Goal: Complete application form: Complete application form

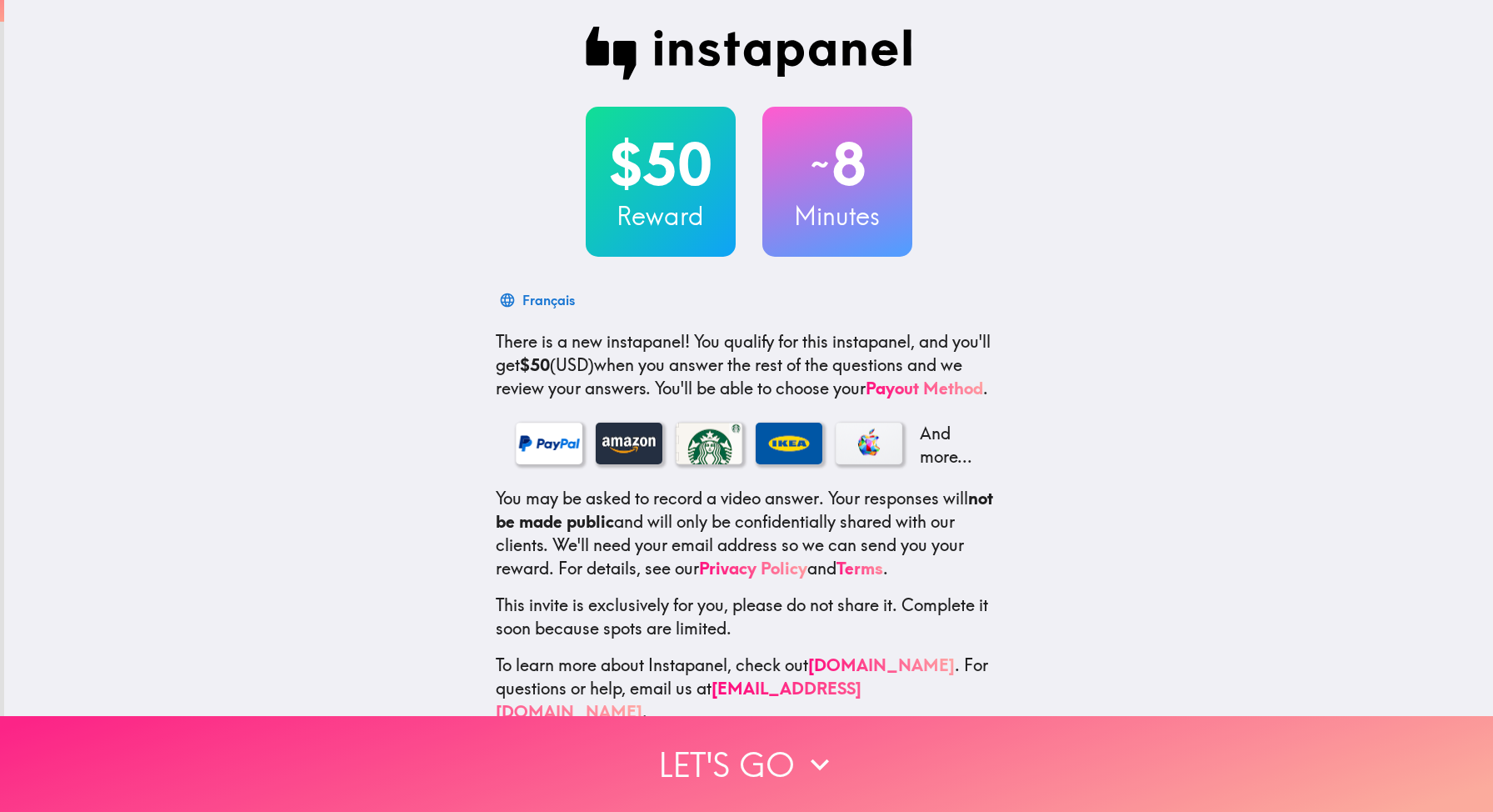
click at [826, 771] on icon "button" at bounding box center [820, 764] width 36 height 36
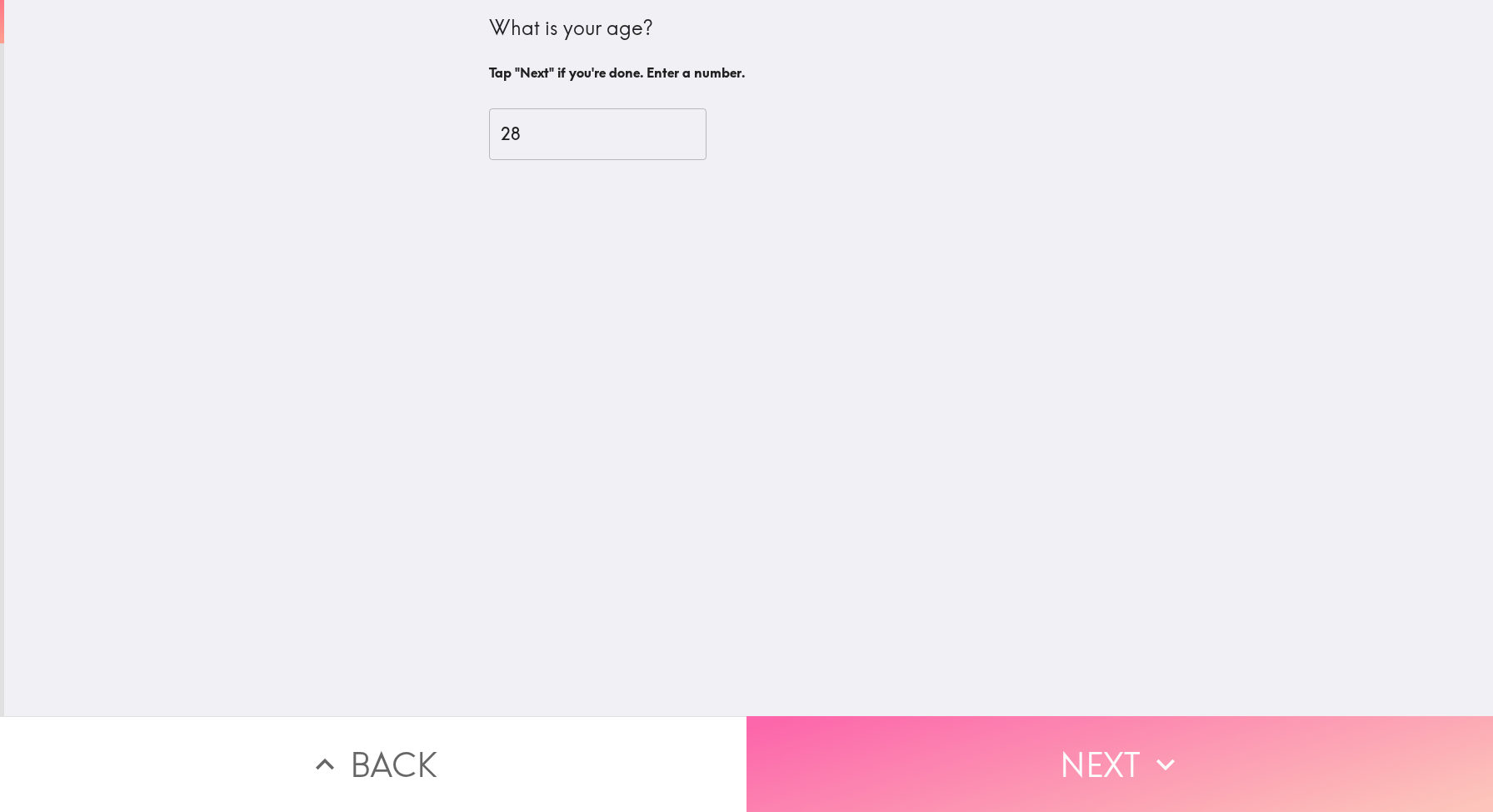
click at [1165, 773] on icon "button" at bounding box center [1165, 764] width 36 height 36
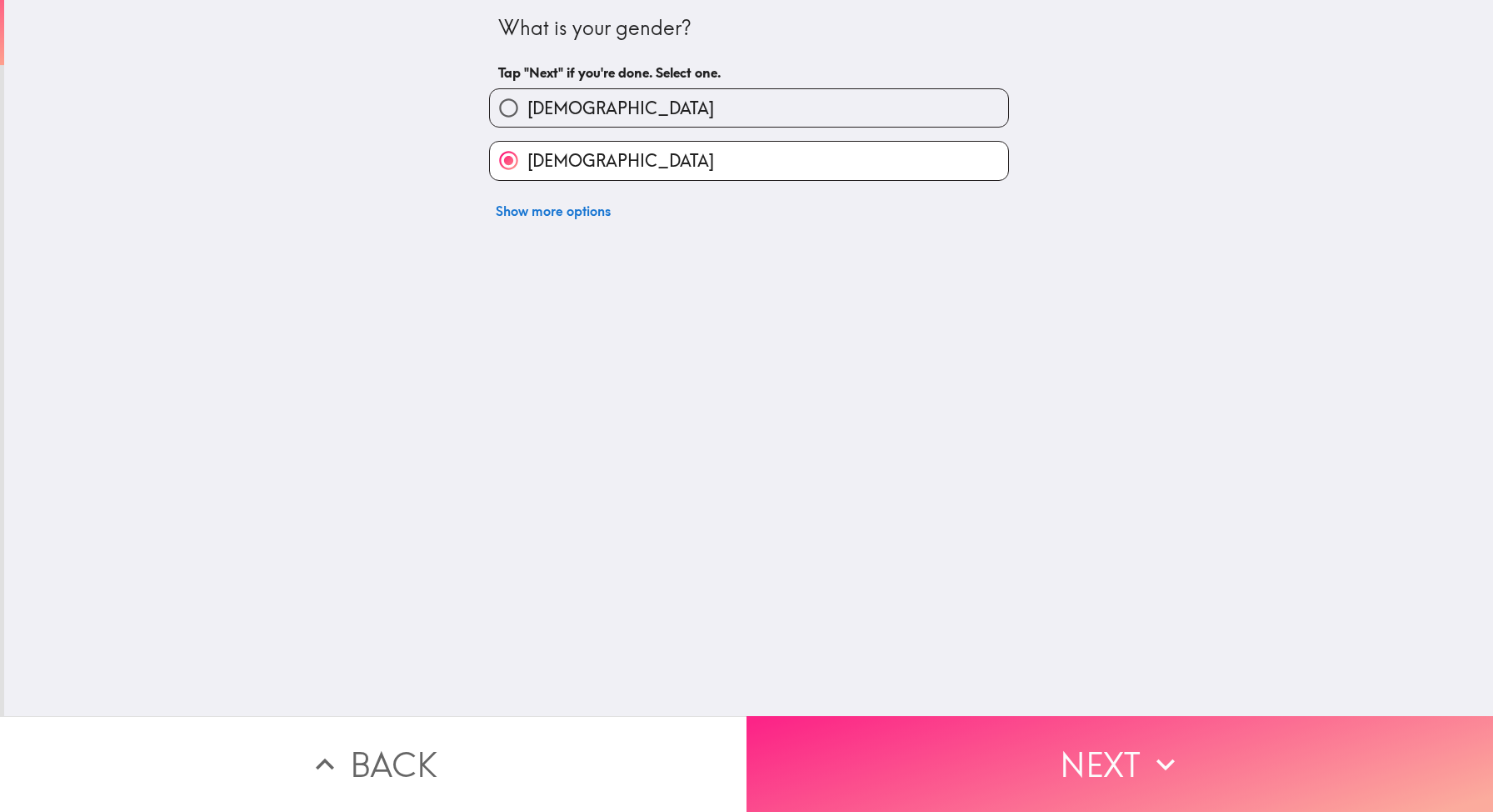
click at [1196, 781] on button "Next" at bounding box center [1120, 763] width 746 height 96
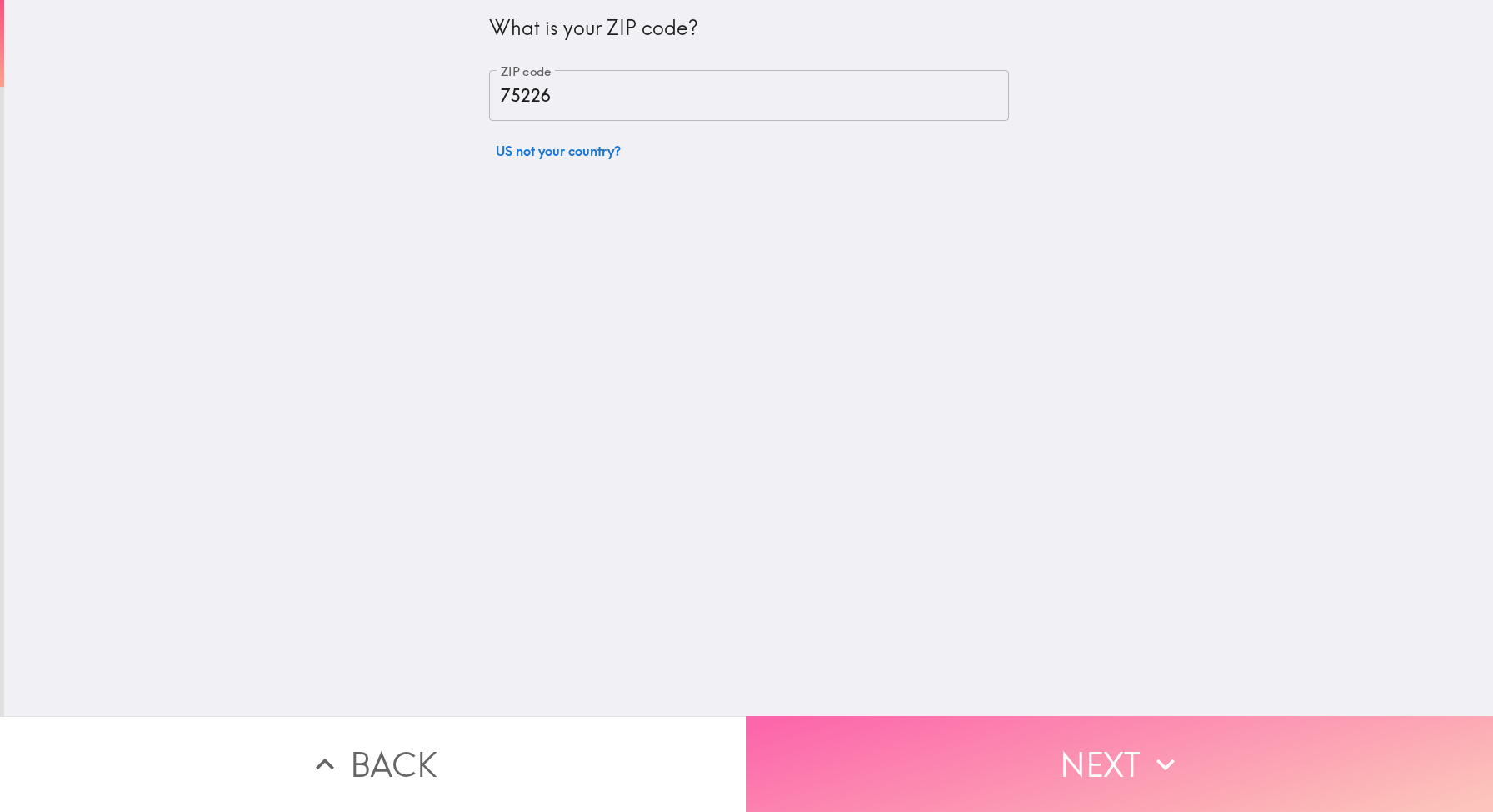
click at [1025, 760] on button "Next" at bounding box center [1120, 763] width 746 height 96
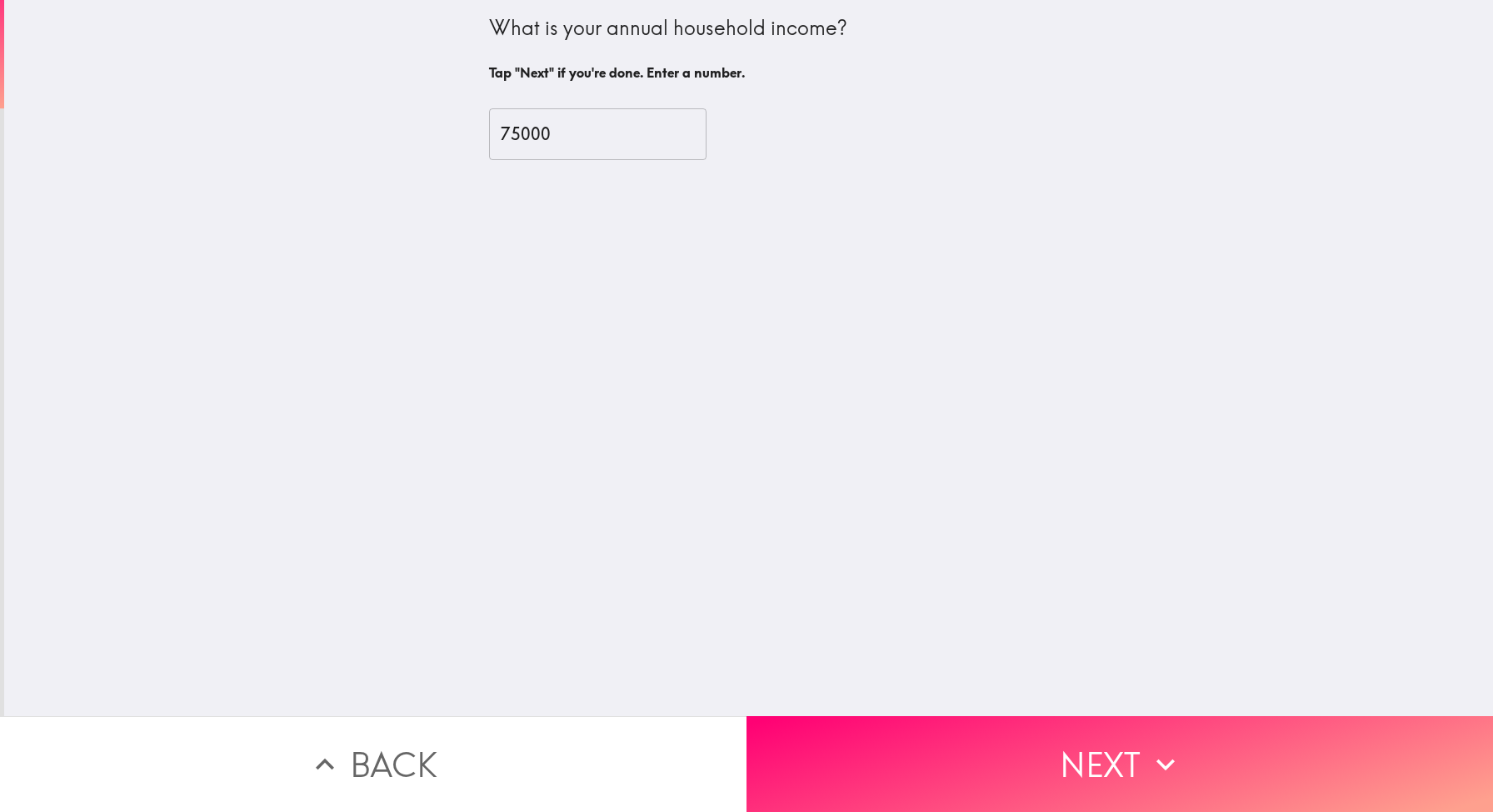
click at [673, 123] on input "75000" at bounding box center [597, 134] width 218 height 52
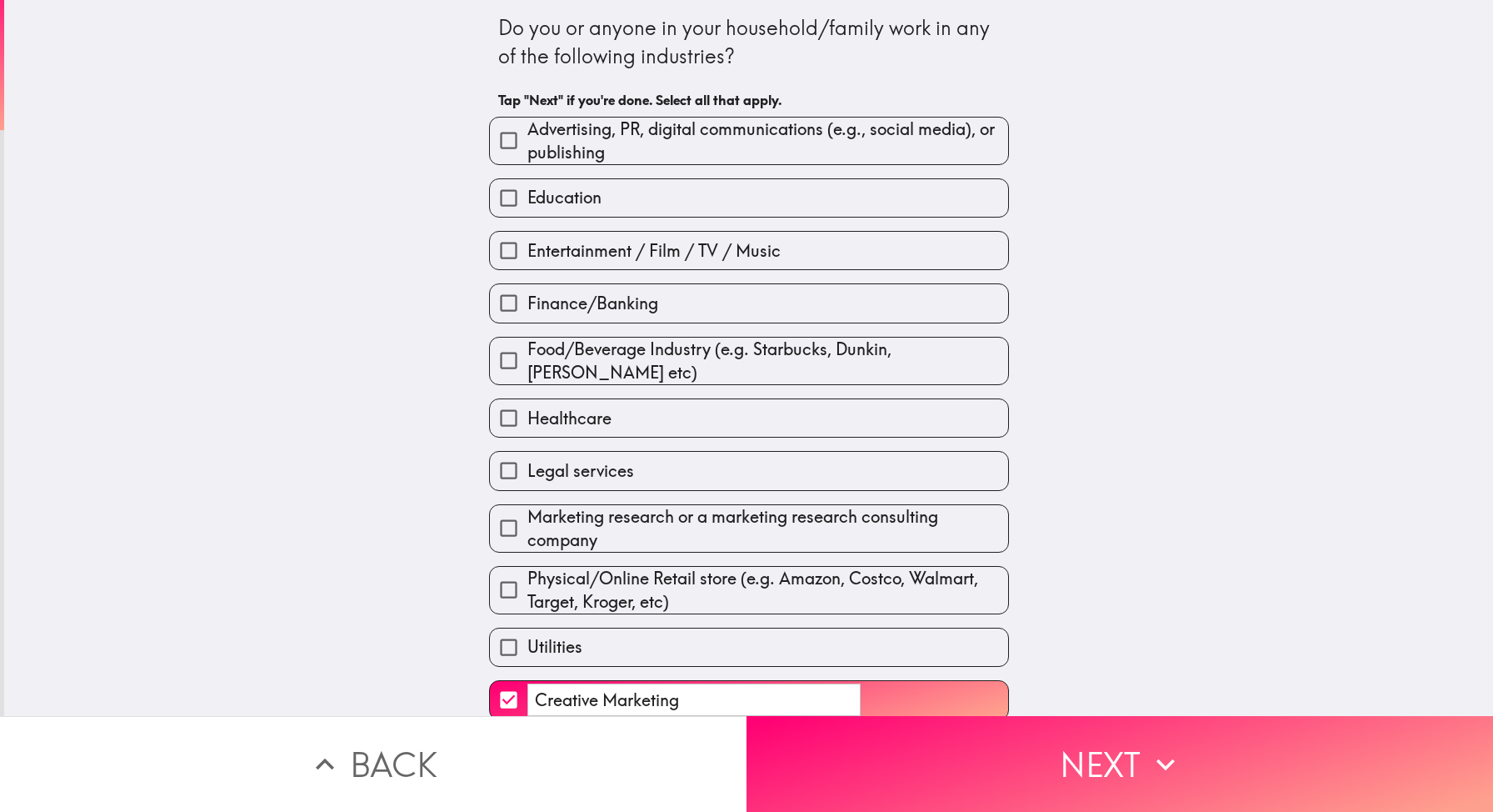
scroll to position [66, 0]
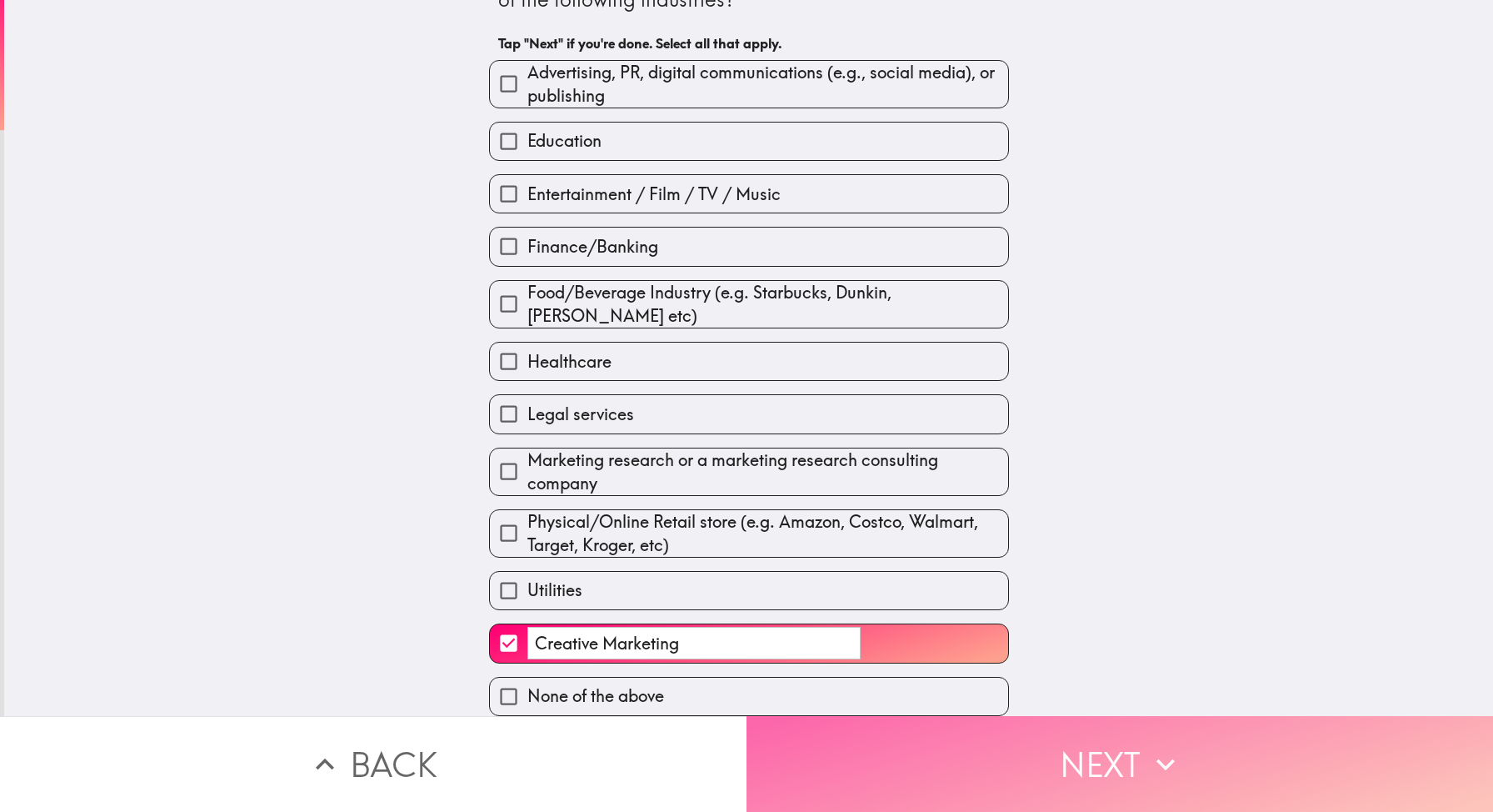
click at [1041, 754] on button "Next" at bounding box center [1120, 763] width 746 height 96
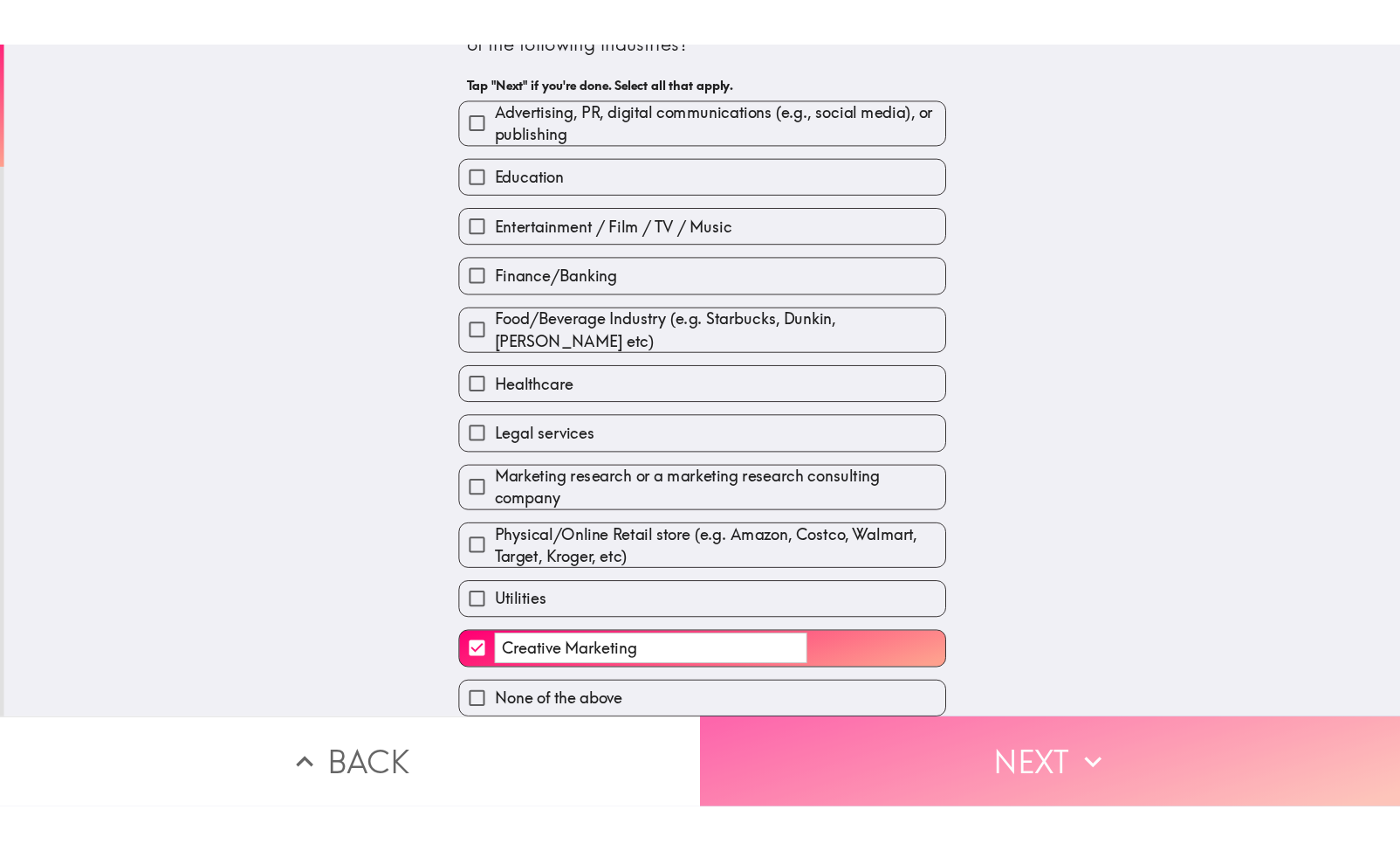
scroll to position [0, 0]
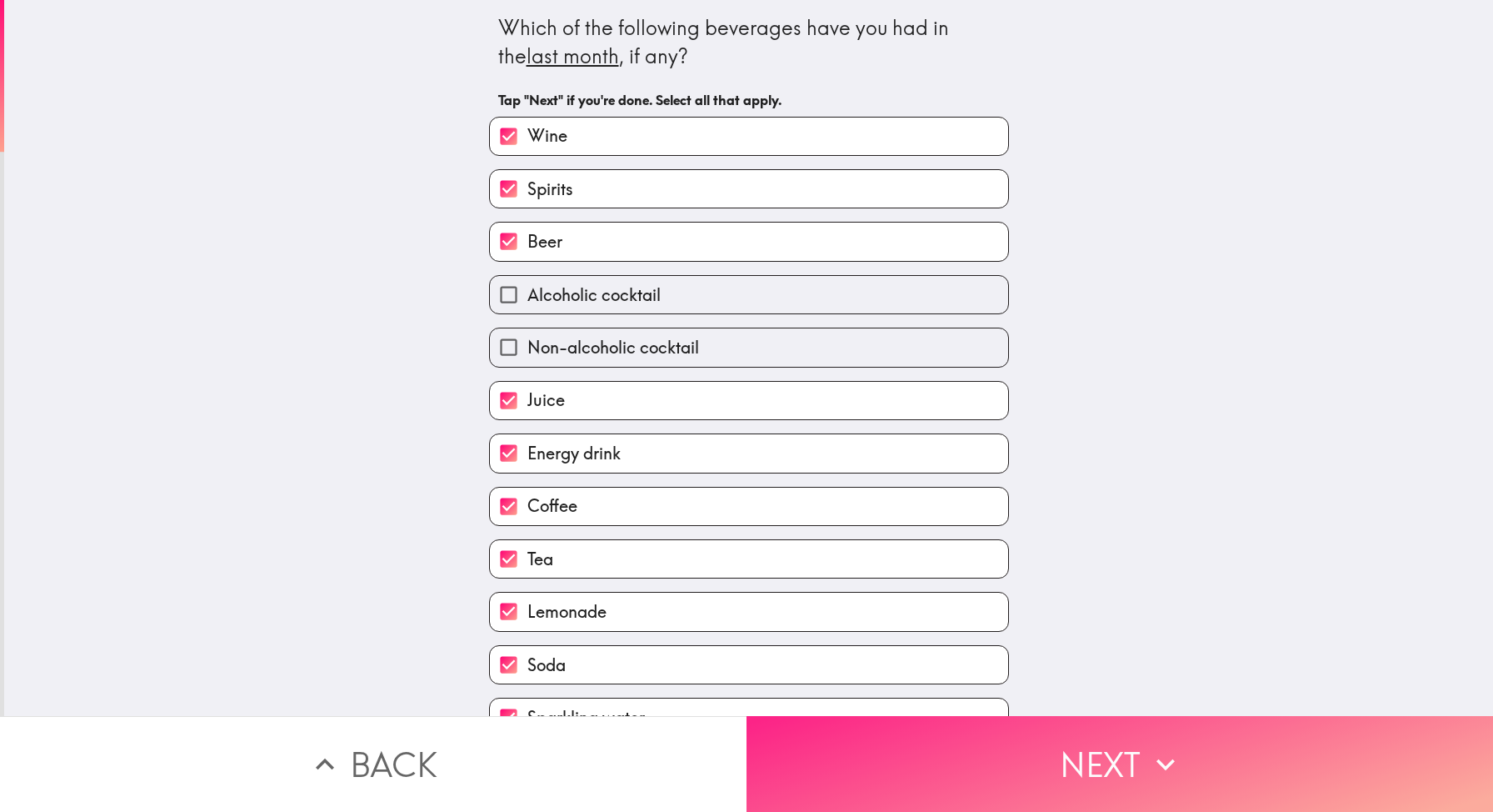
click at [1041, 754] on button "Next" at bounding box center [1120, 763] width 746 height 96
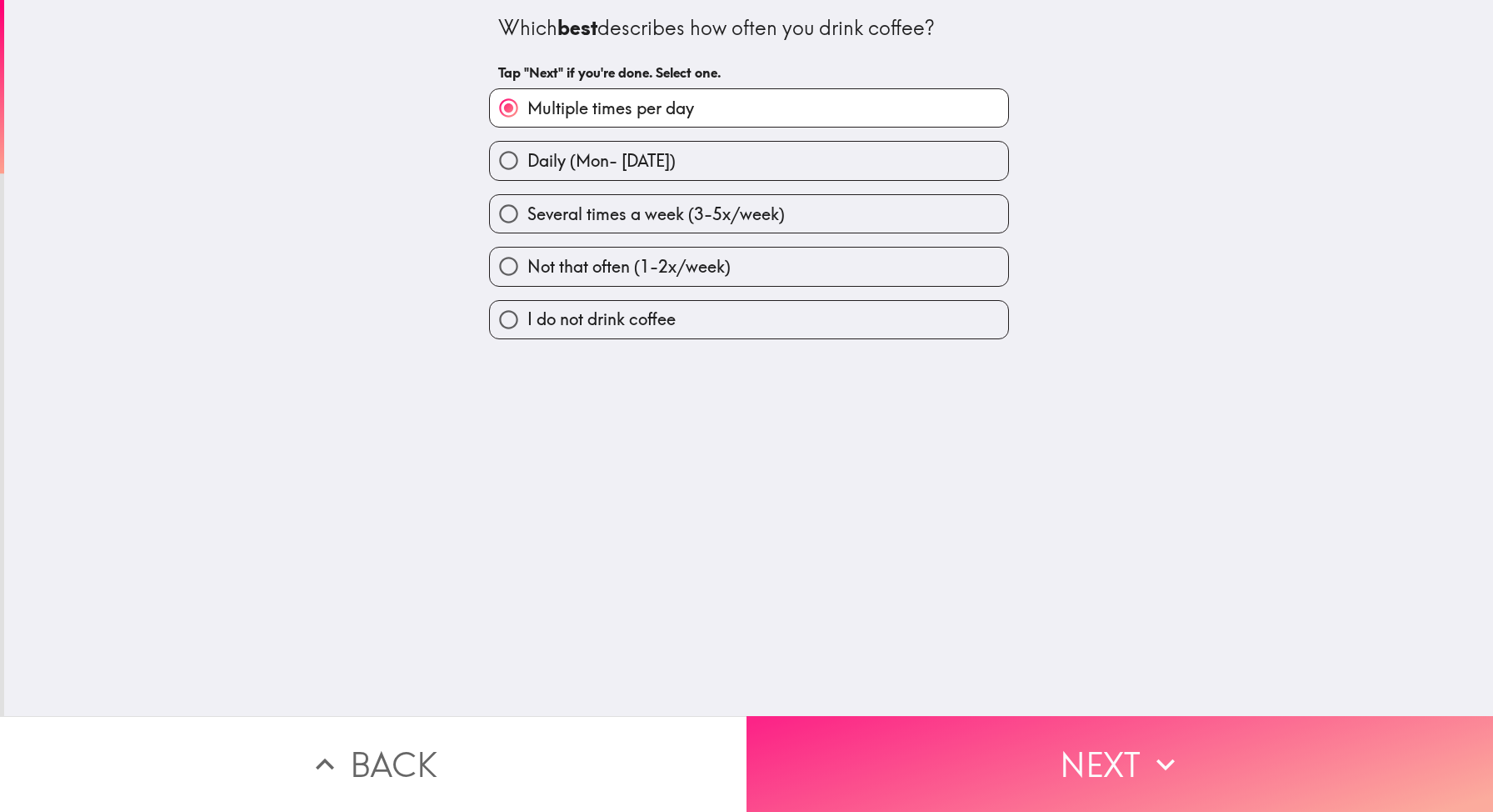
click at [1041, 754] on button "Next" at bounding box center [1120, 763] width 746 height 96
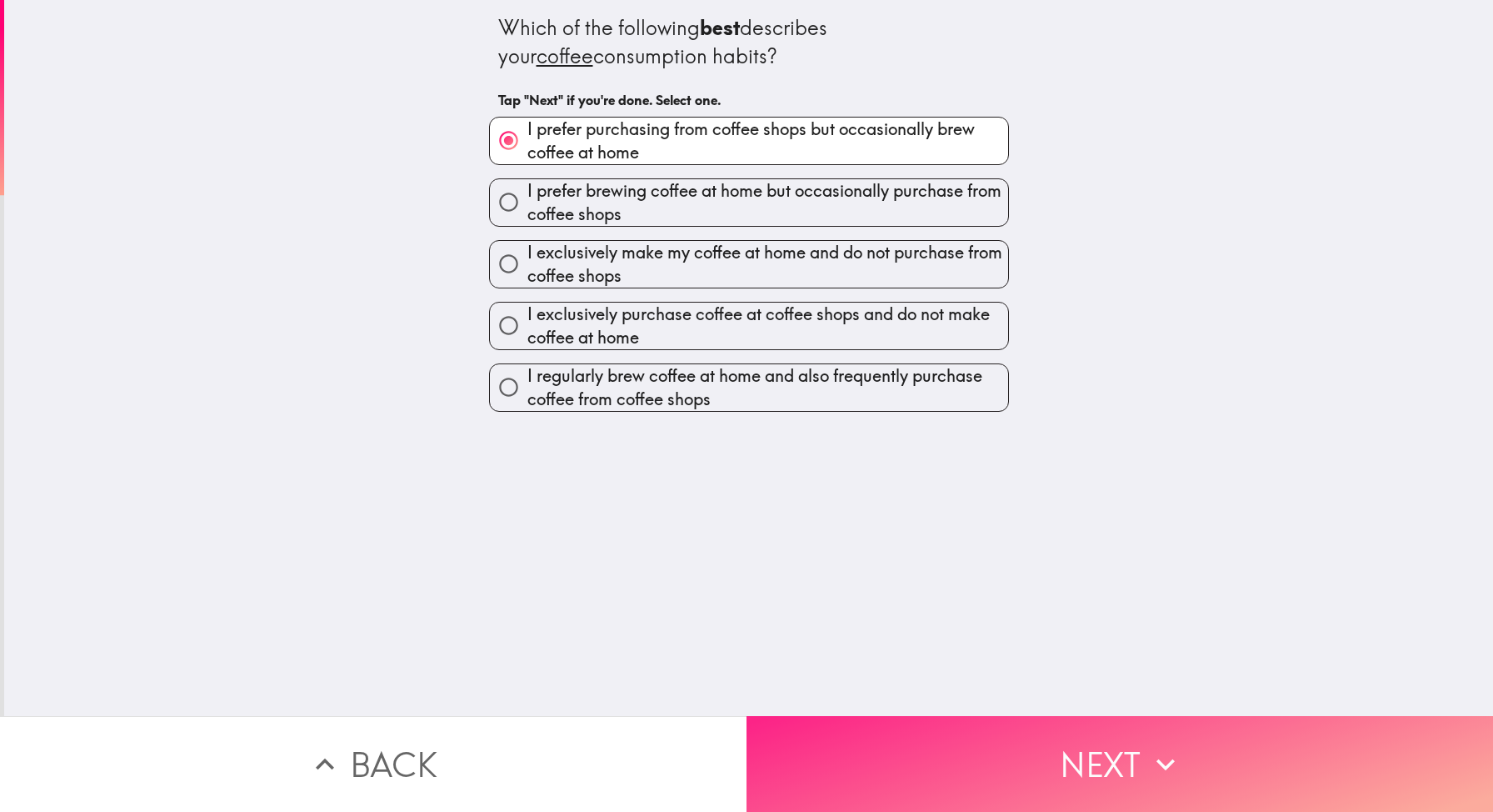
click at [1041, 754] on button "Next" at bounding box center [1120, 763] width 746 height 96
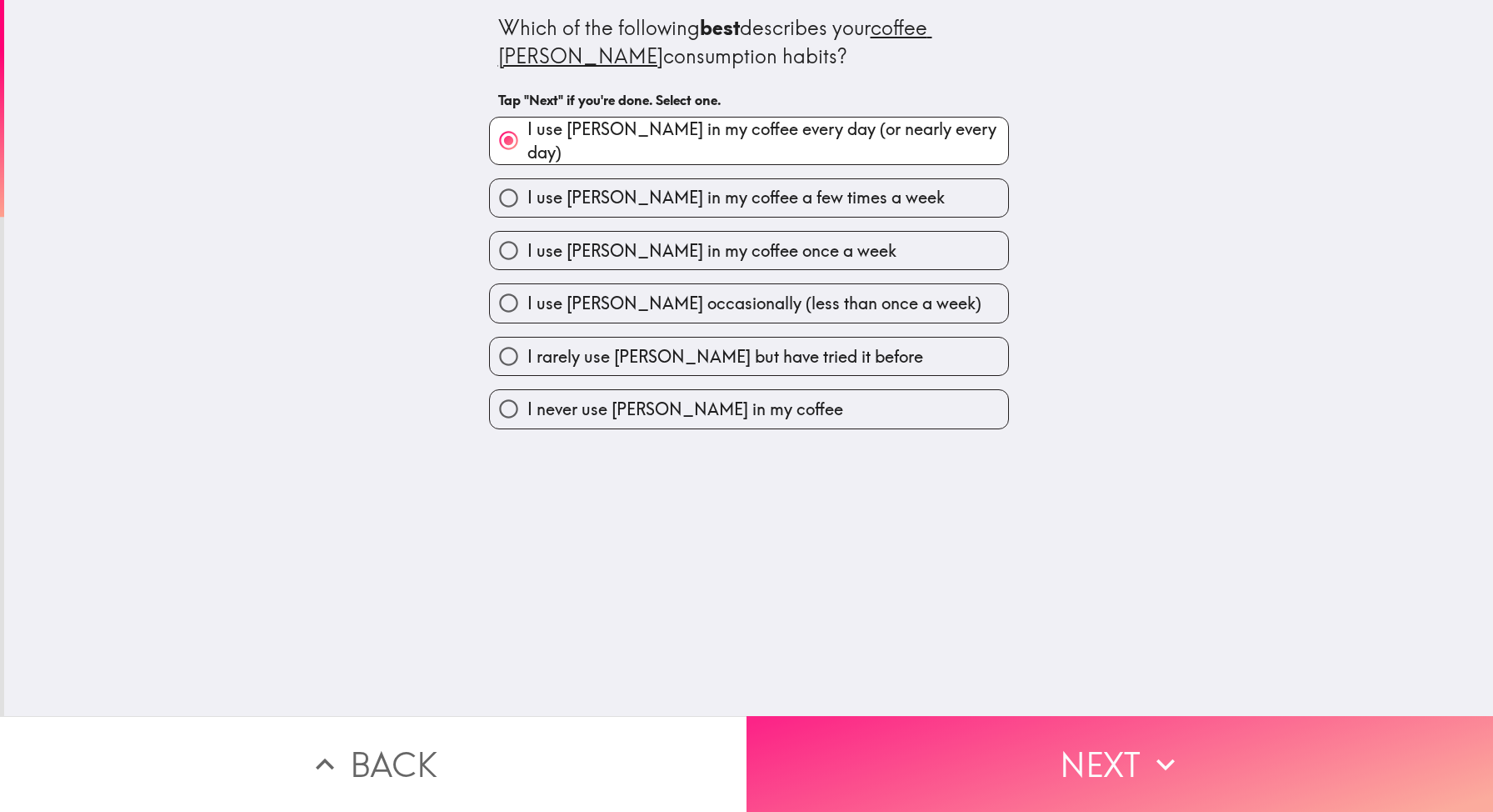
click at [997, 772] on button "Next" at bounding box center [1120, 763] width 746 height 96
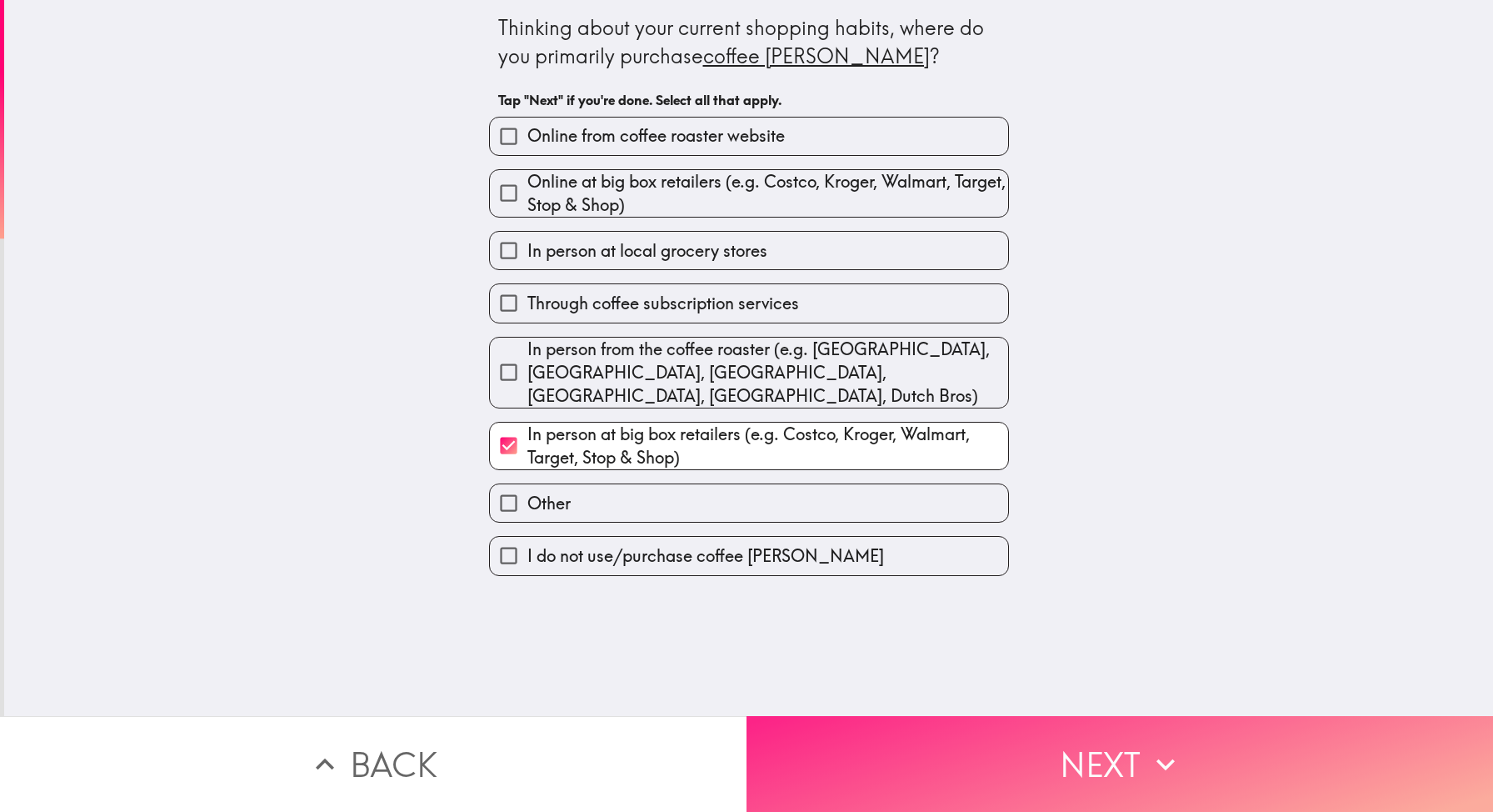
click at [997, 772] on button "Next" at bounding box center [1120, 763] width 746 height 96
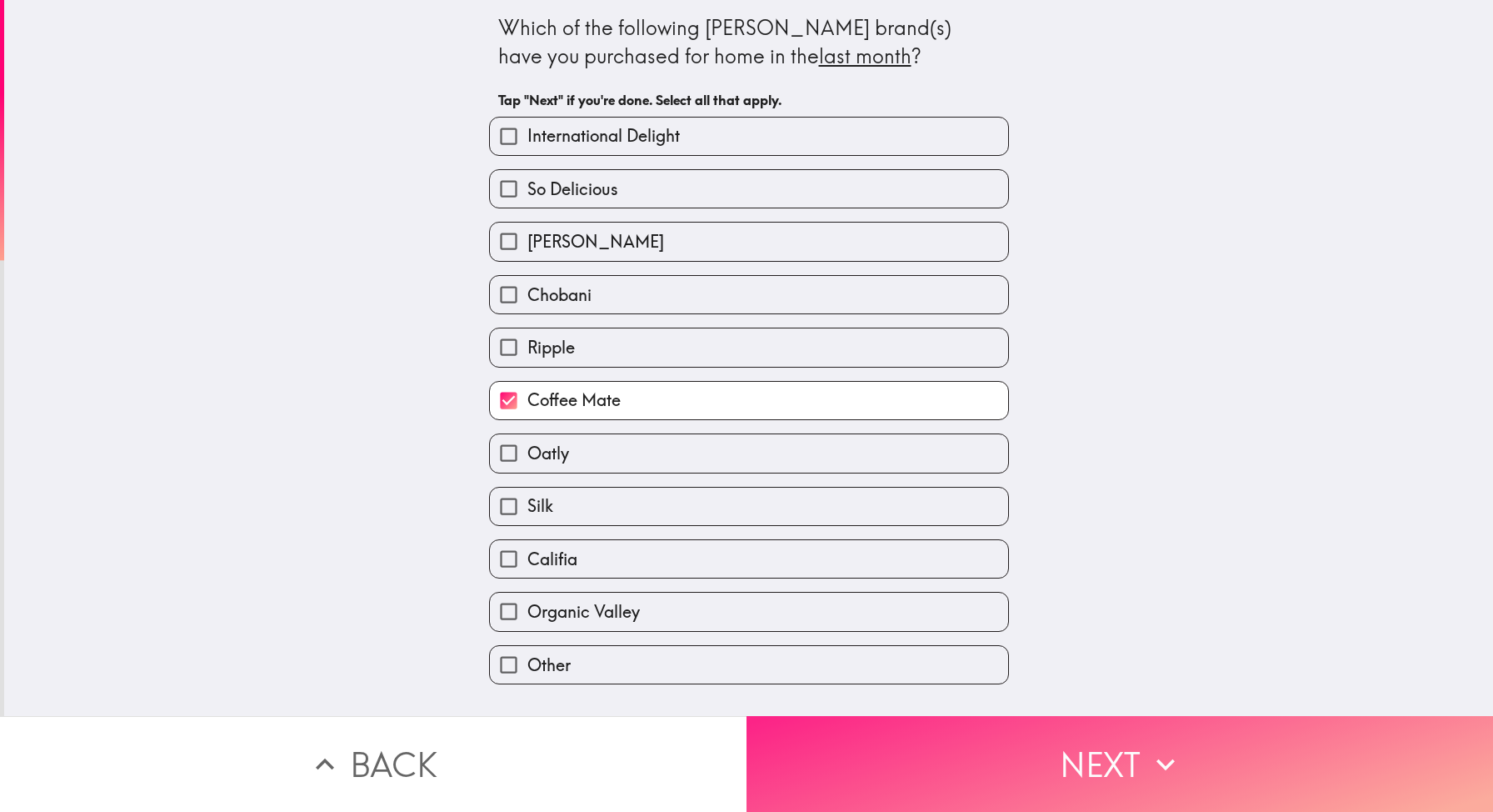
click at [997, 772] on button "Next" at bounding box center [1120, 763] width 746 height 96
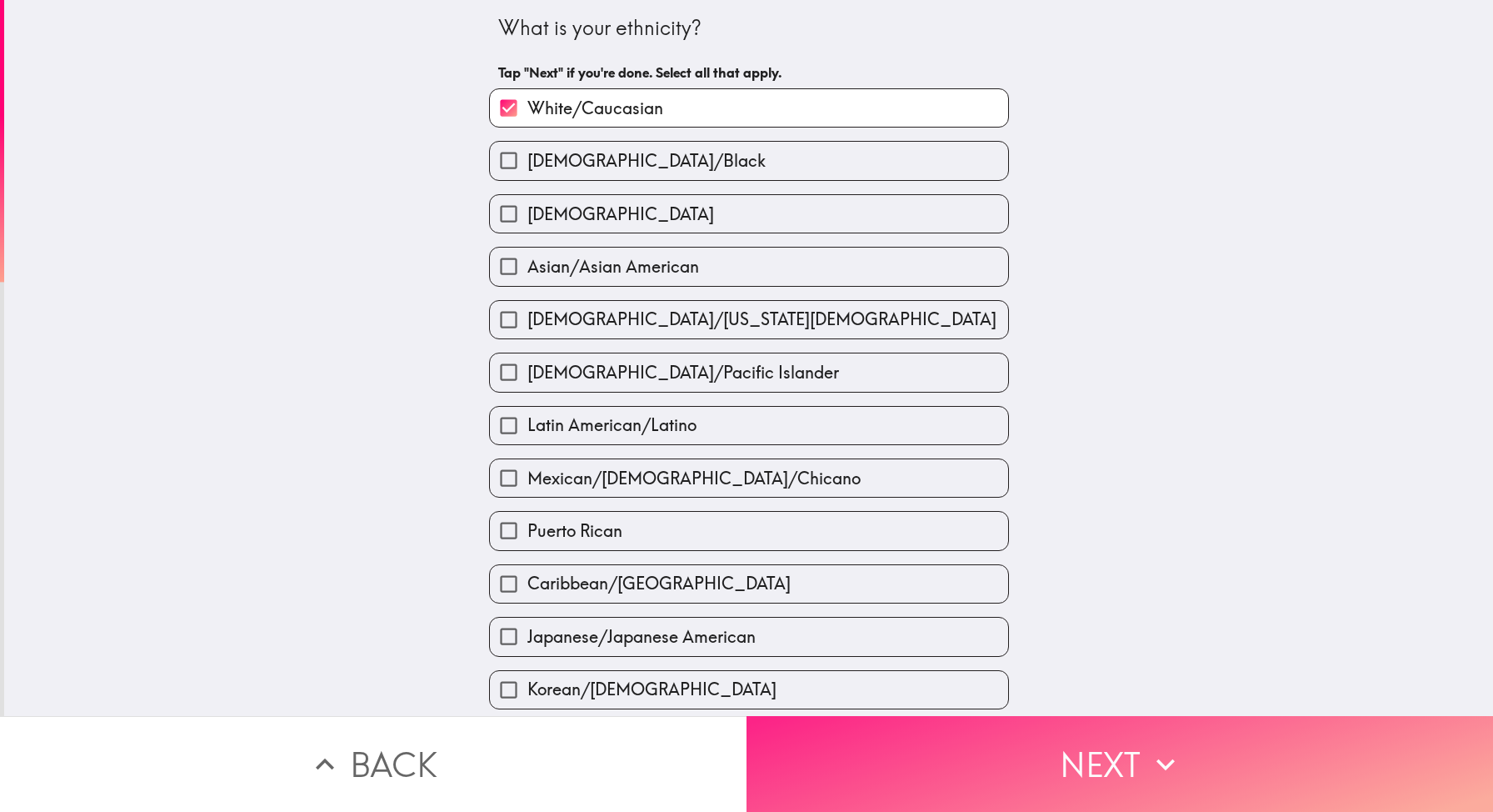
click at [994, 778] on button "Next" at bounding box center [1120, 763] width 746 height 96
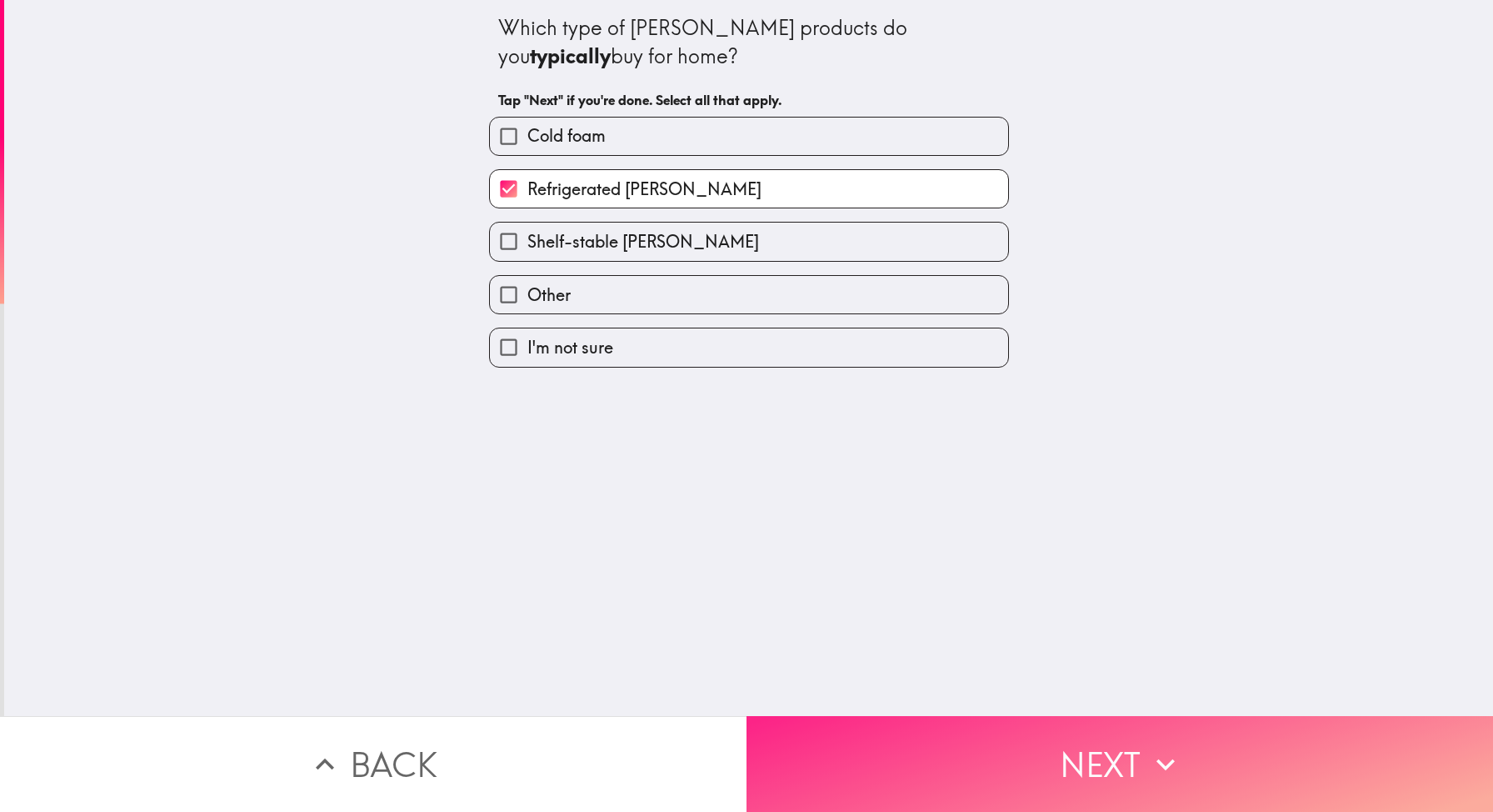
click at [994, 778] on button "Next" at bounding box center [1120, 763] width 746 height 96
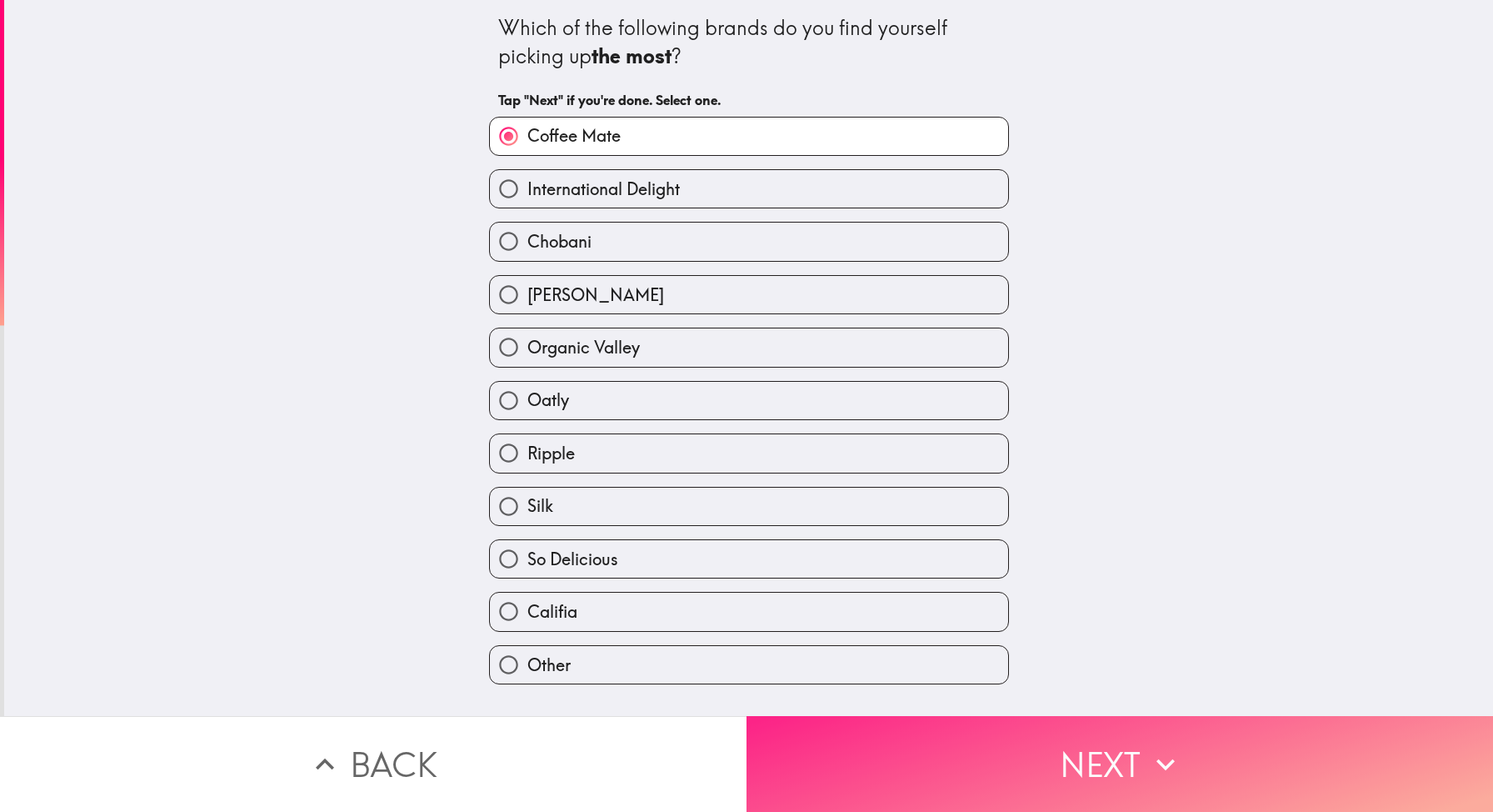
click at [994, 778] on button "Next" at bounding box center [1120, 763] width 746 height 96
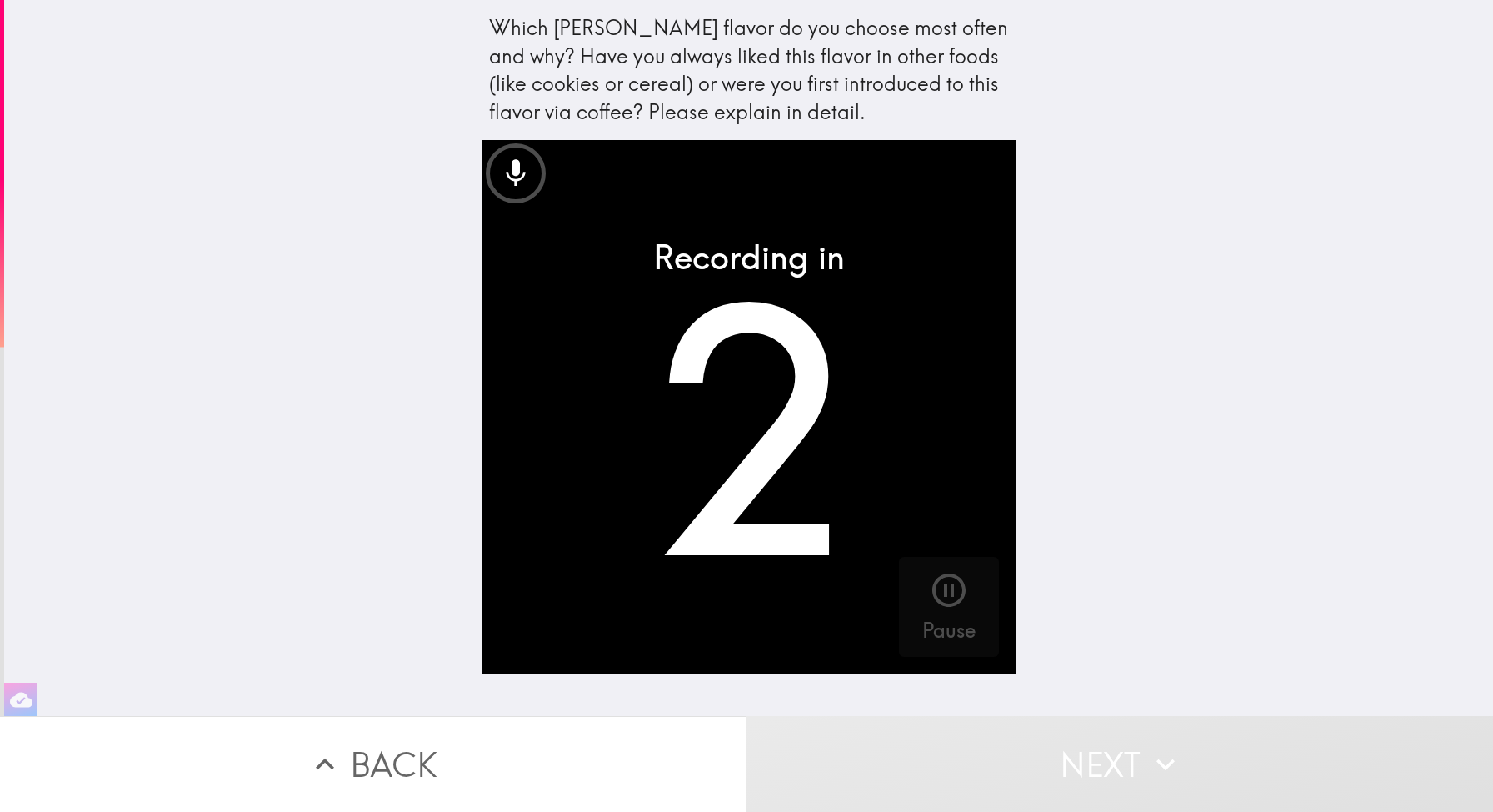
click at [752, 370] on video "button" at bounding box center [749, 407] width 533 height 533
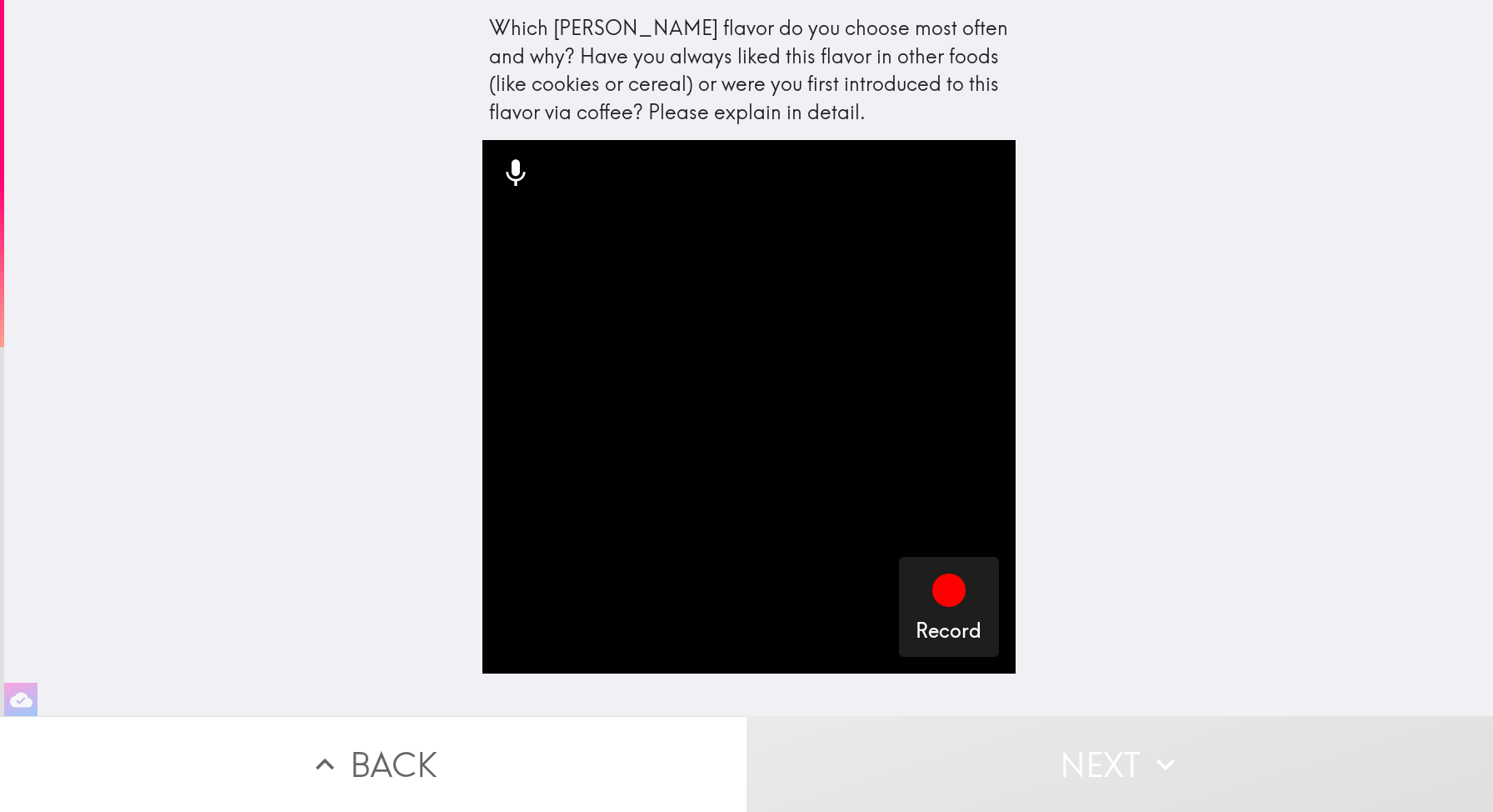
click at [801, 340] on video "button" at bounding box center [749, 407] width 533 height 533
click at [552, 783] on button "Back" at bounding box center [373, 763] width 746 height 96
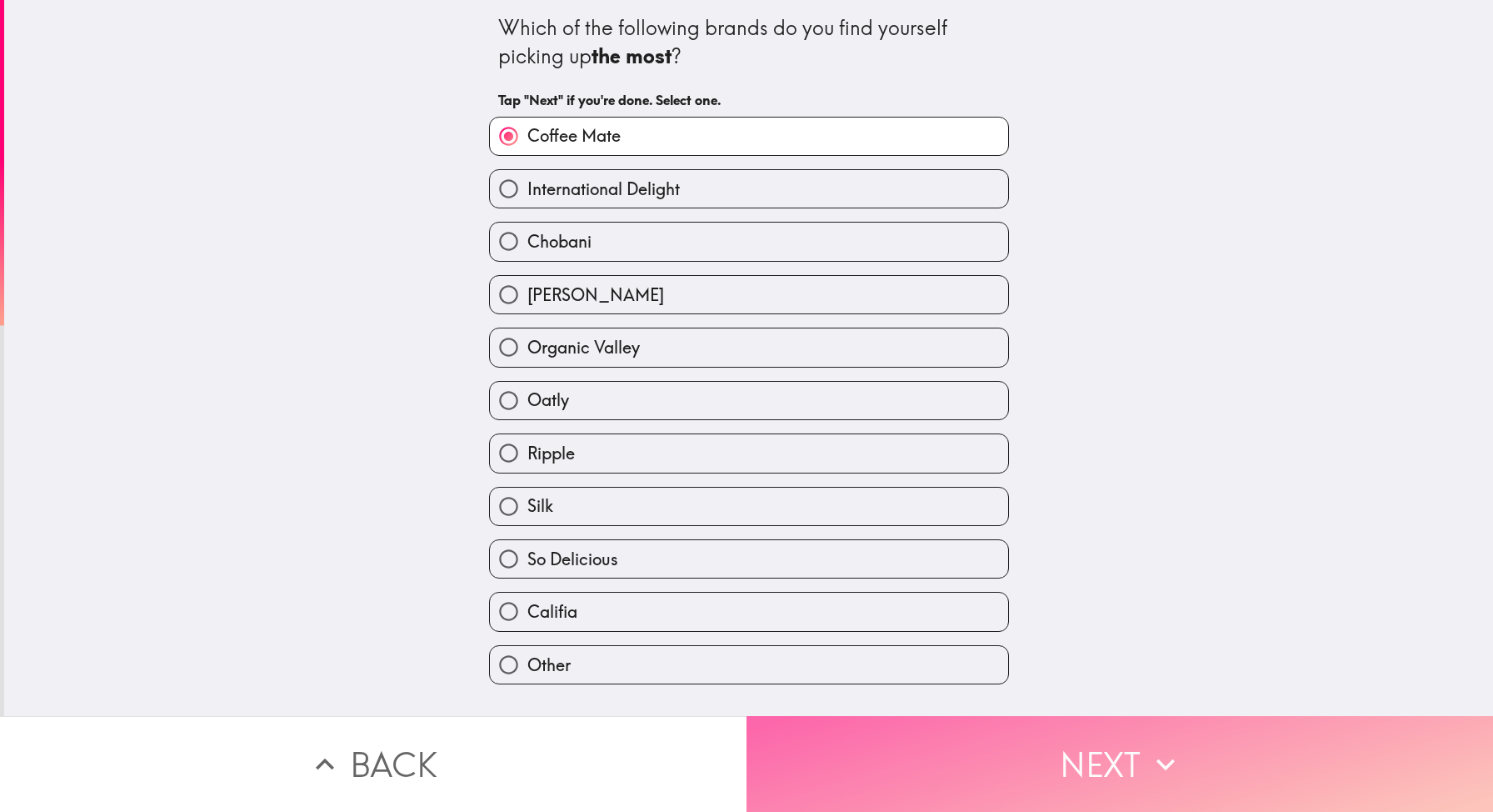
click at [1112, 755] on button "Next" at bounding box center [1120, 763] width 746 height 96
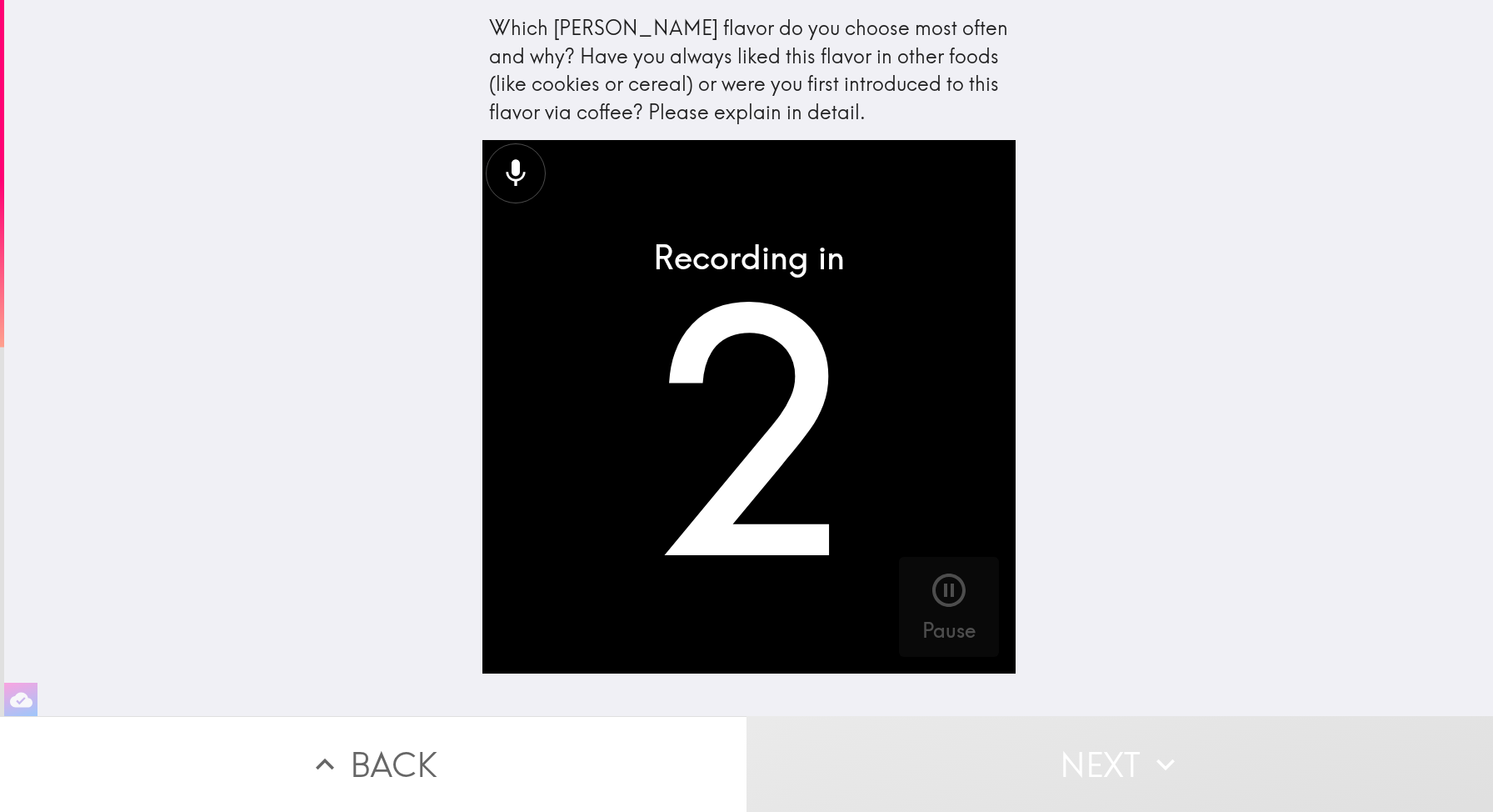
drag, startPoint x: 498, startPoint y: 25, endPoint x: 884, endPoint y: 90, distance: 391.4
click at [884, 90] on div "Which [PERSON_NAME] flavor do you choose most often and why? Have you always li…" at bounding box center [748, 70] width 520 height 112
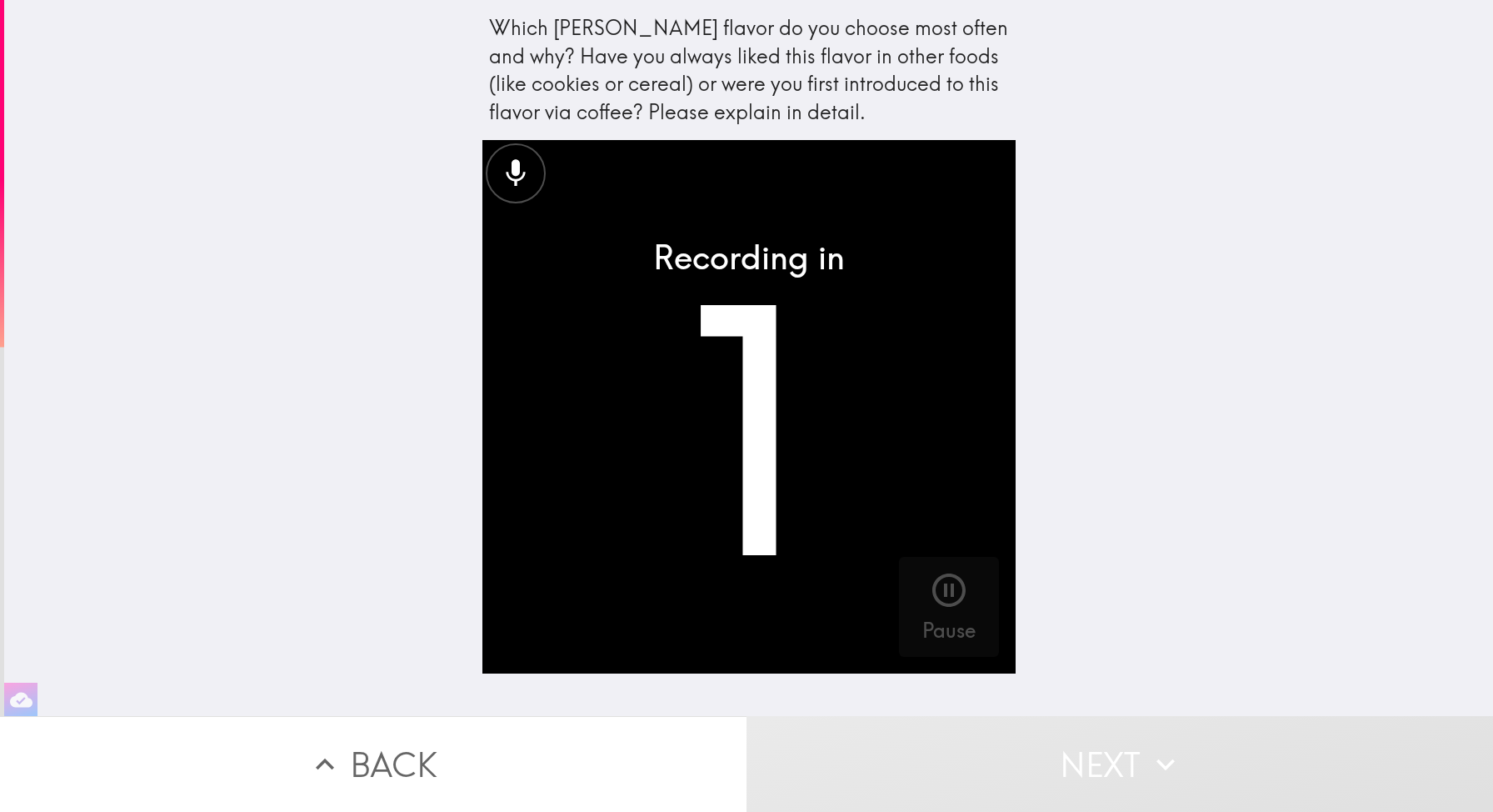
click at [418, 775] on button "Back" at bounding box center [373, 763] width 746 height 96
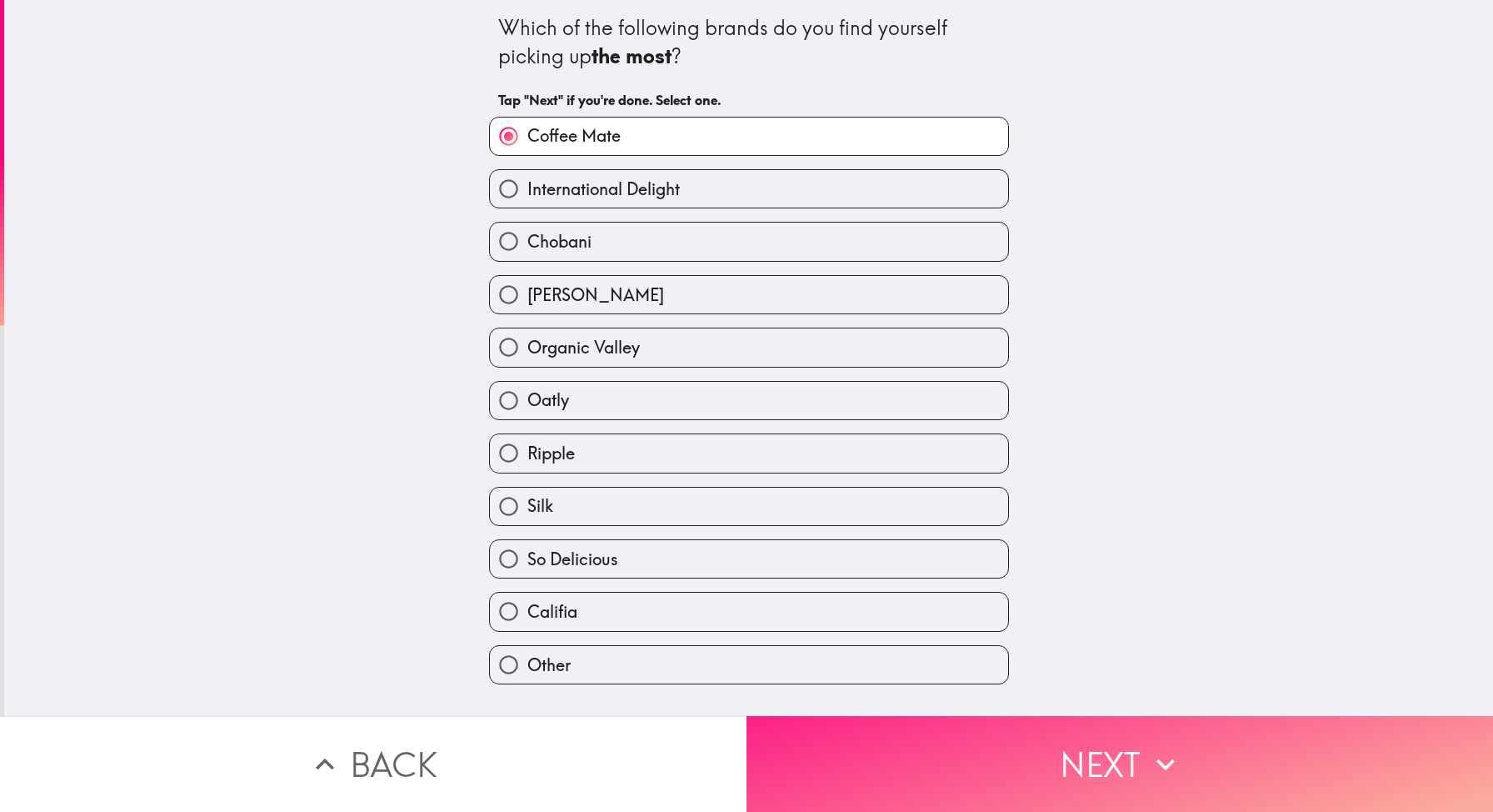
click at [1049, 775] on button "Next" at bounding box center [1120, 763] width 746 height 96
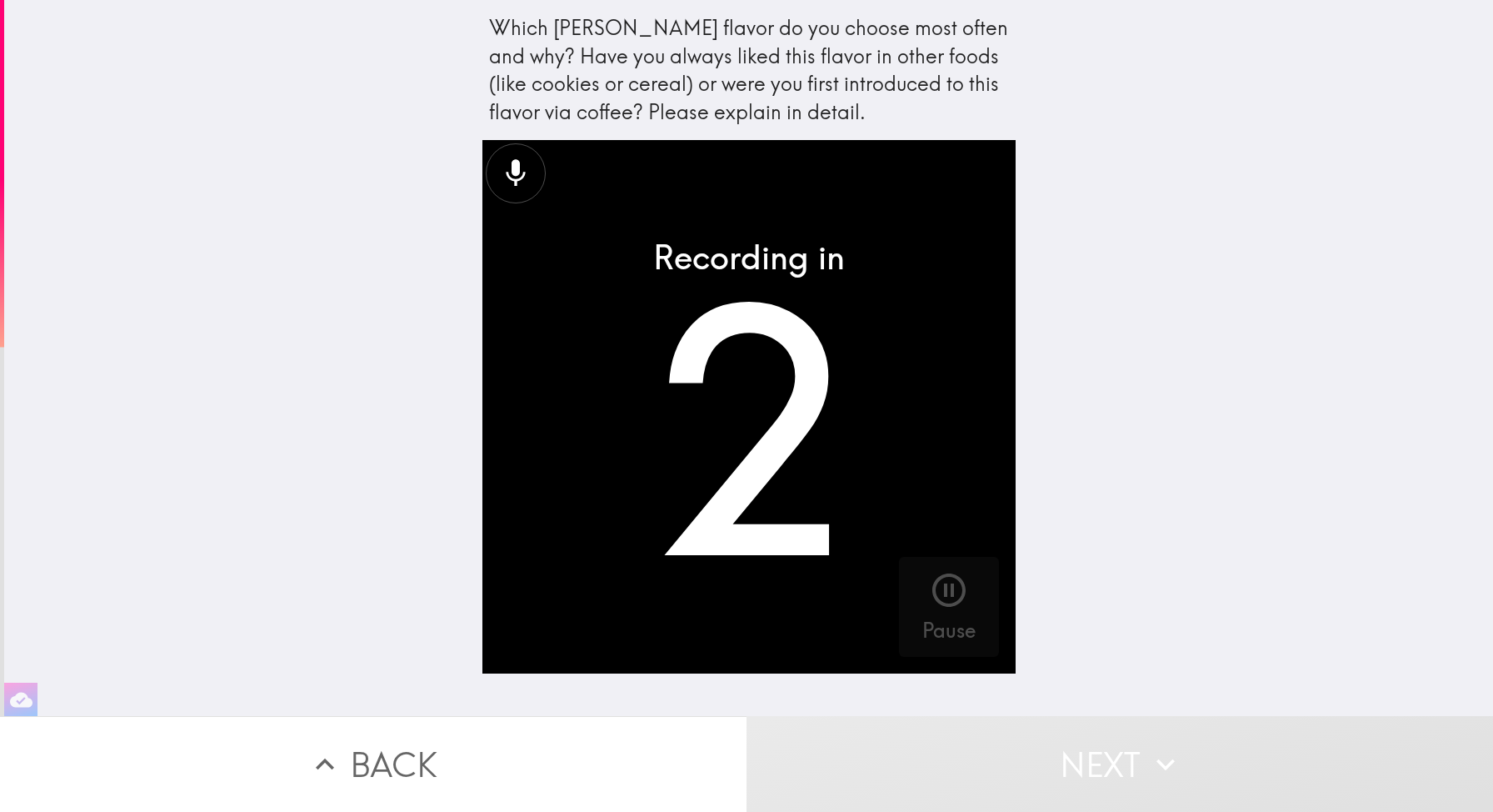
click at [462, 761] on button "Back" at bounding box center [373, 763] width 746 height 96
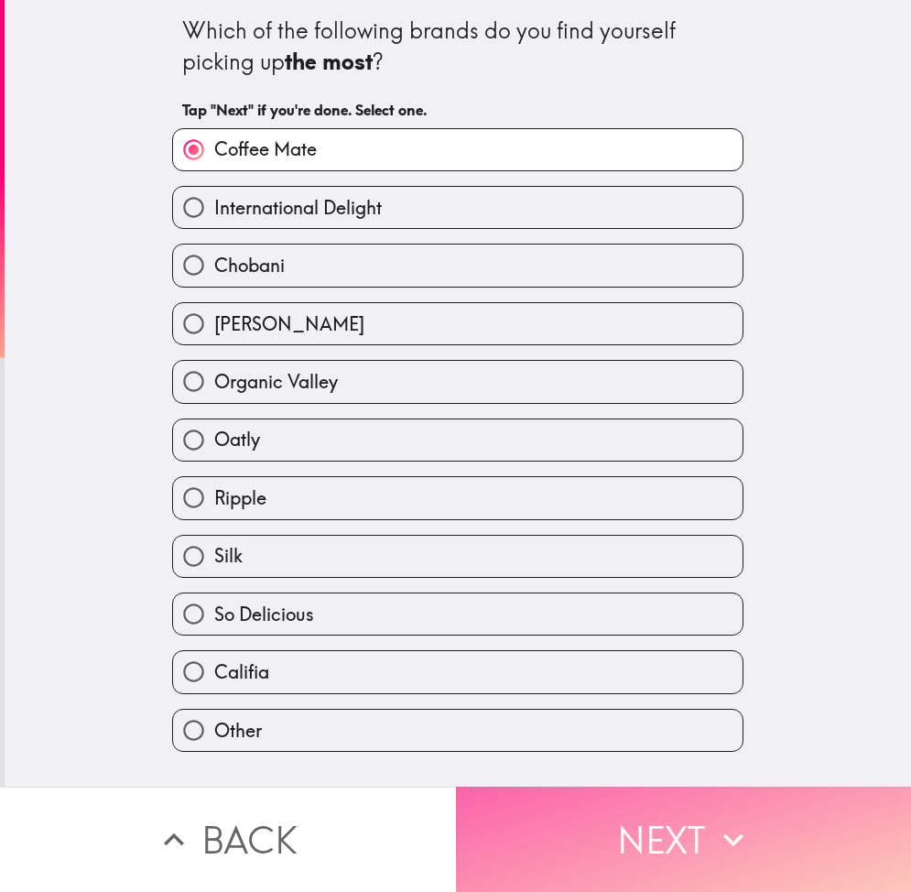
click at [588, 836] on button "Next" at bounding box center [684, 838] width 456 height 105
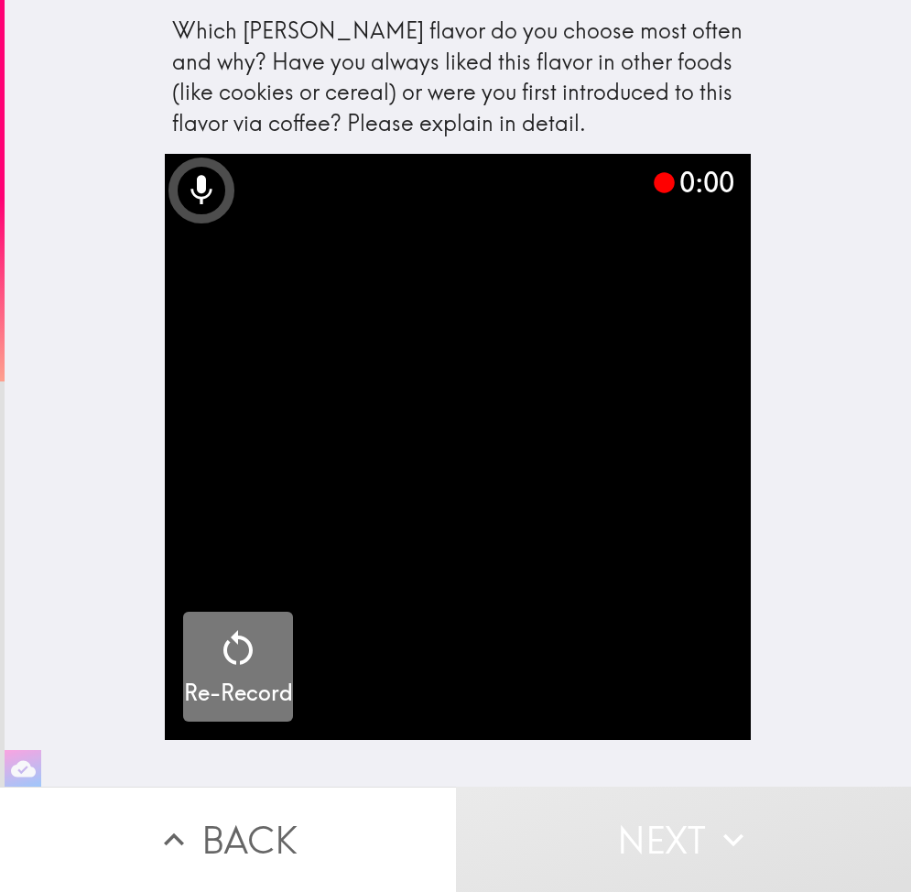
click at [243, 653] on icon "button" at bounding box center [238, 648] width 44 height 44
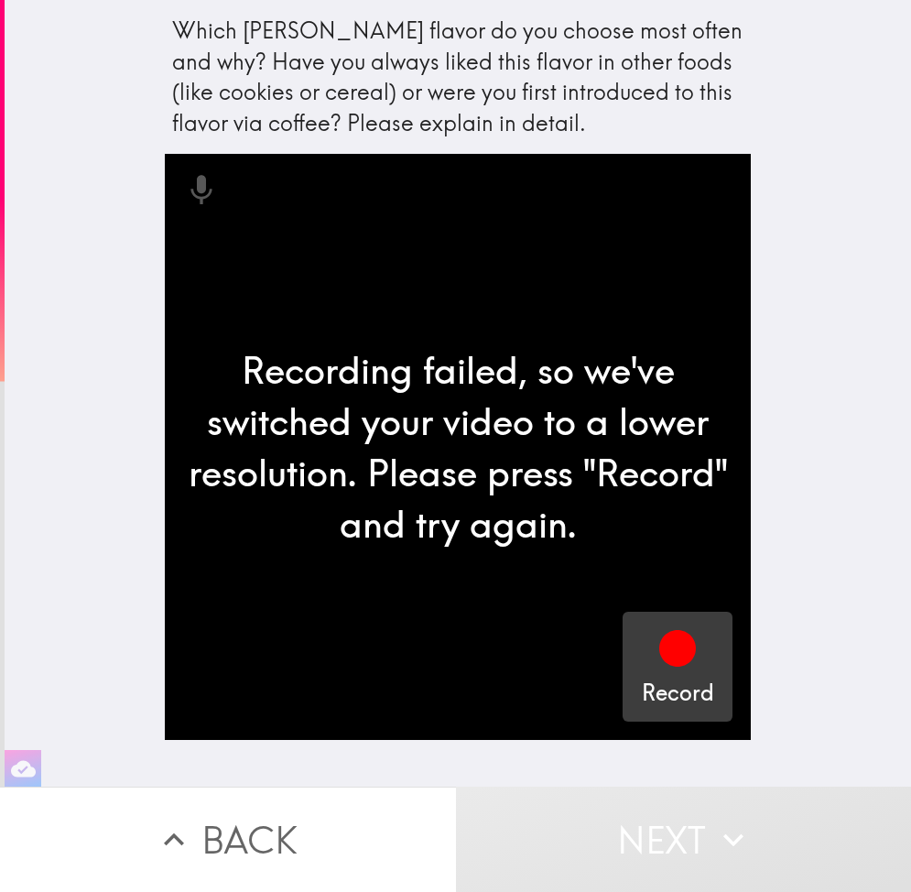
click at [701, 661] on div "Record" at bounding box center [678, 667] width 72 height 82
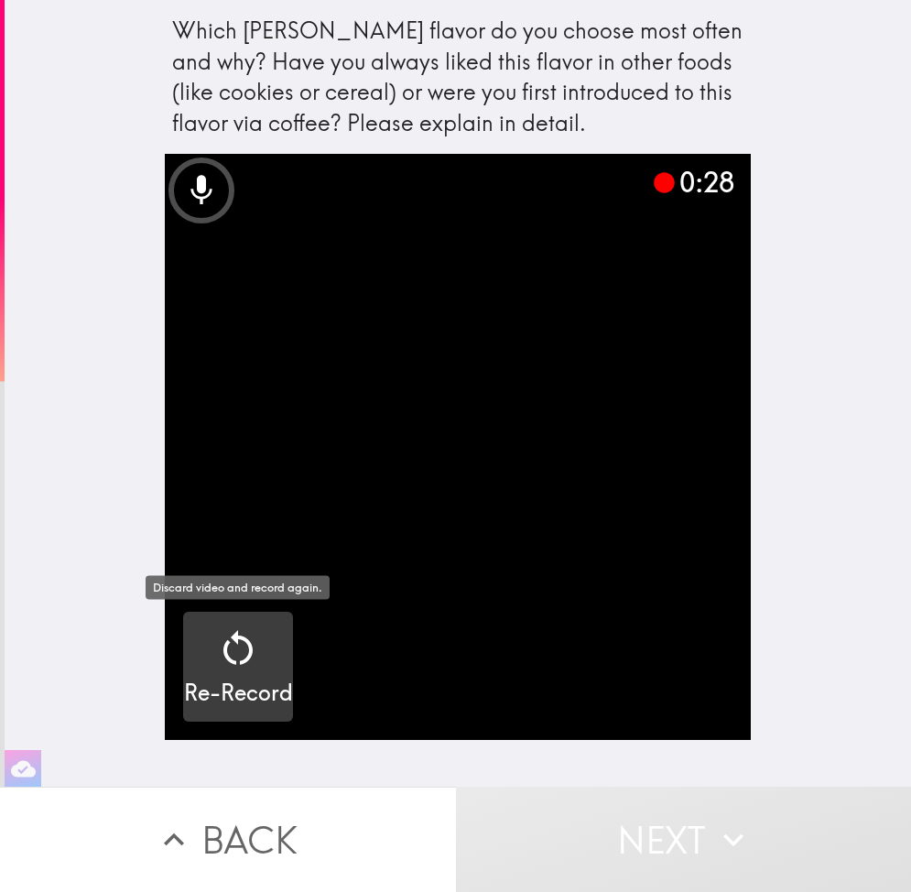
click at [217, 641] on icon "button" at bounding box center [238, 648] width 44 height 44
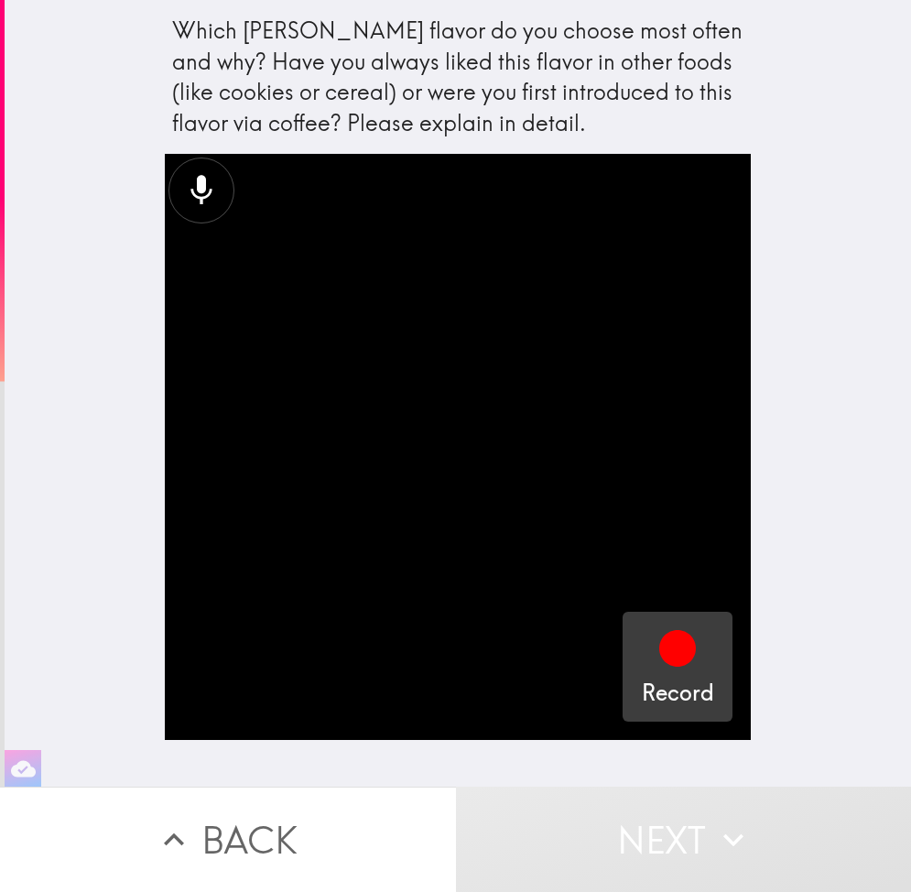
click at [691, 654] on icon "button" at bounding box center [677, 648] width 37 height 37
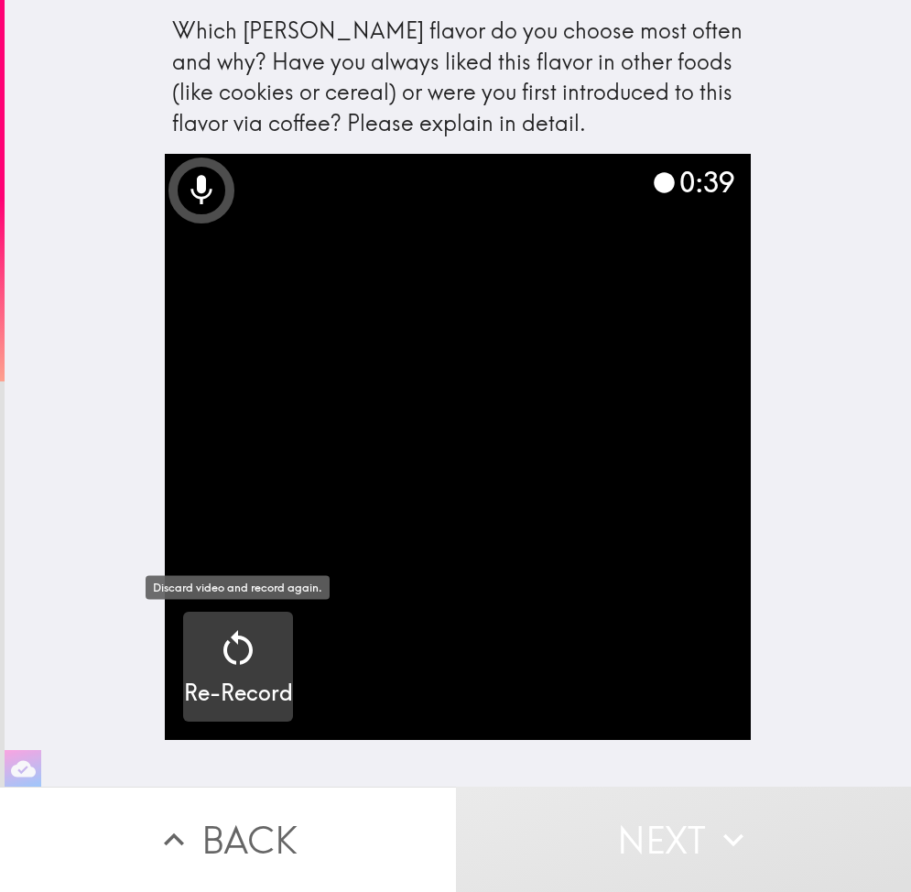
click at [212, 654] on div "Re-Record" at bounding box center [238, 667] width 109 height 82
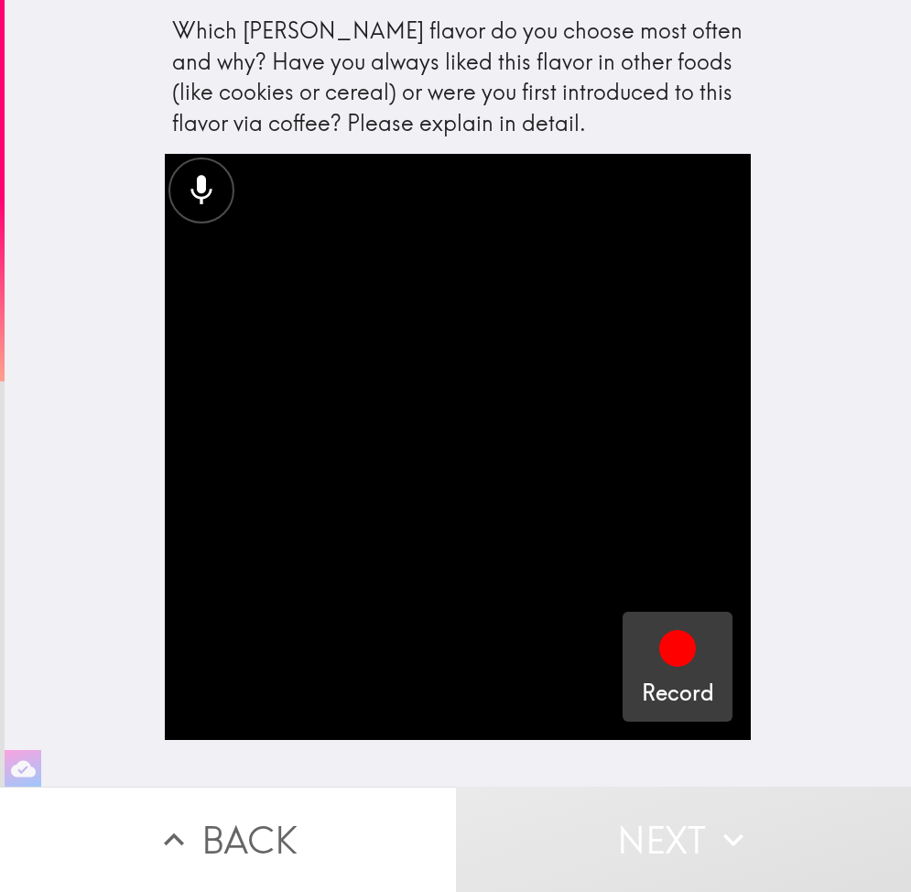
click at [707, 650] on div "Record" at bounding box center [678, 667] width 72 height 82
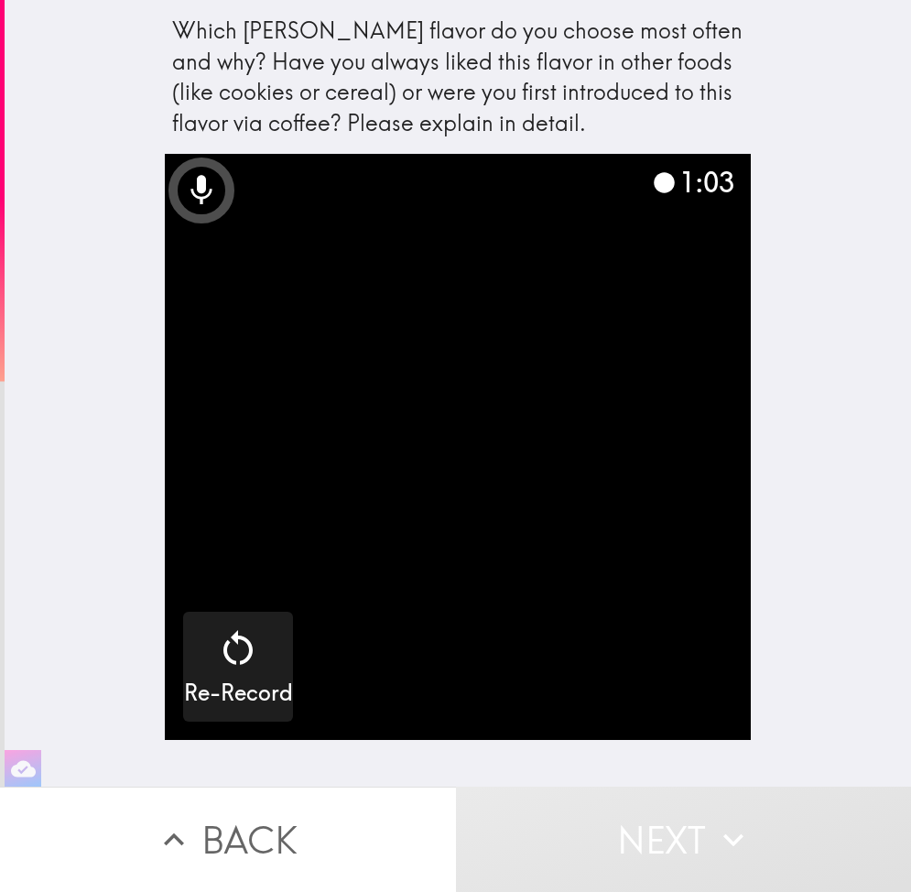
click at [546, 407] on video "button" at bounding box center [458, 447] width 586 height 586
click at [603, 322] on video "button" at bounding box center [458, 447] width 586 height 586
click at [888, 533] on div "Which creamer flavor do you choose most often and why? Have you always liked th…" at bounding box center [458, 393] width 906 height 786
click at [323, 627] on video "button" at bounding box center [458, 447] width 586 height 586
click at [547, 134] on div "Which [PERSON_NAME] flavor do you choose most often and why? Have you always li…" at bounding box center [457, 77] width 571 height 123
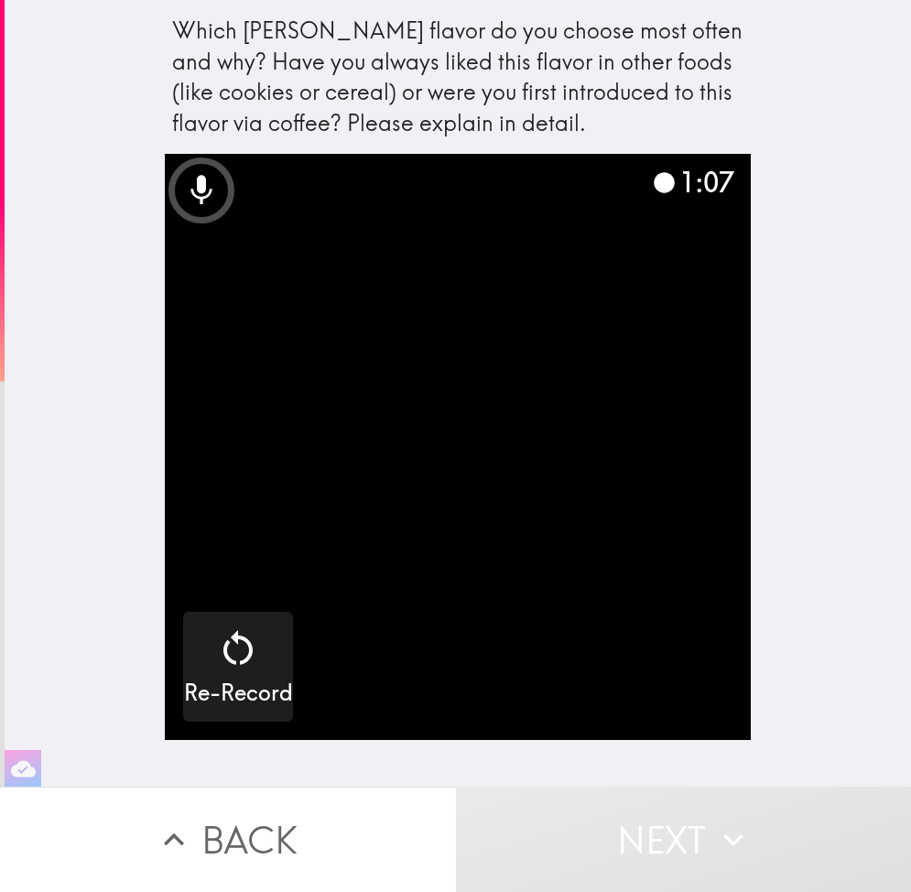
click at [643, 265] on video "button" at bounding box center [458, 447] width 586 height 586
click at [582, 66] on div "Which [PERSON_NAME] flavor do you choose most often and why? Have you always li…" at bounding box center [457, 77] width 571 height 123
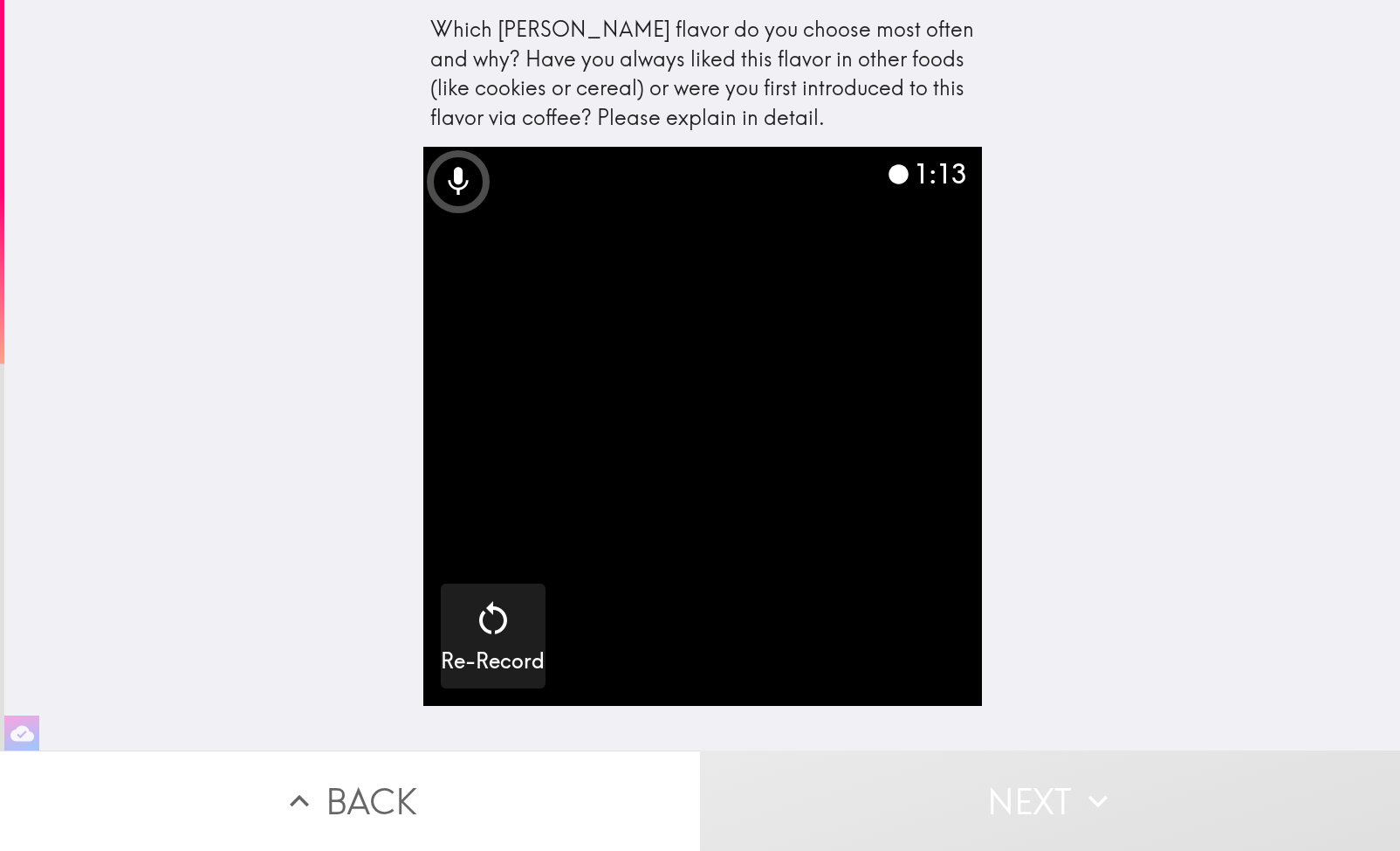
click at [902, 163] on icon at bounding box center [898, 174] width 24 height 24
click at [463, 177] on icon at bounding box center [458, 181] width 35 height 35
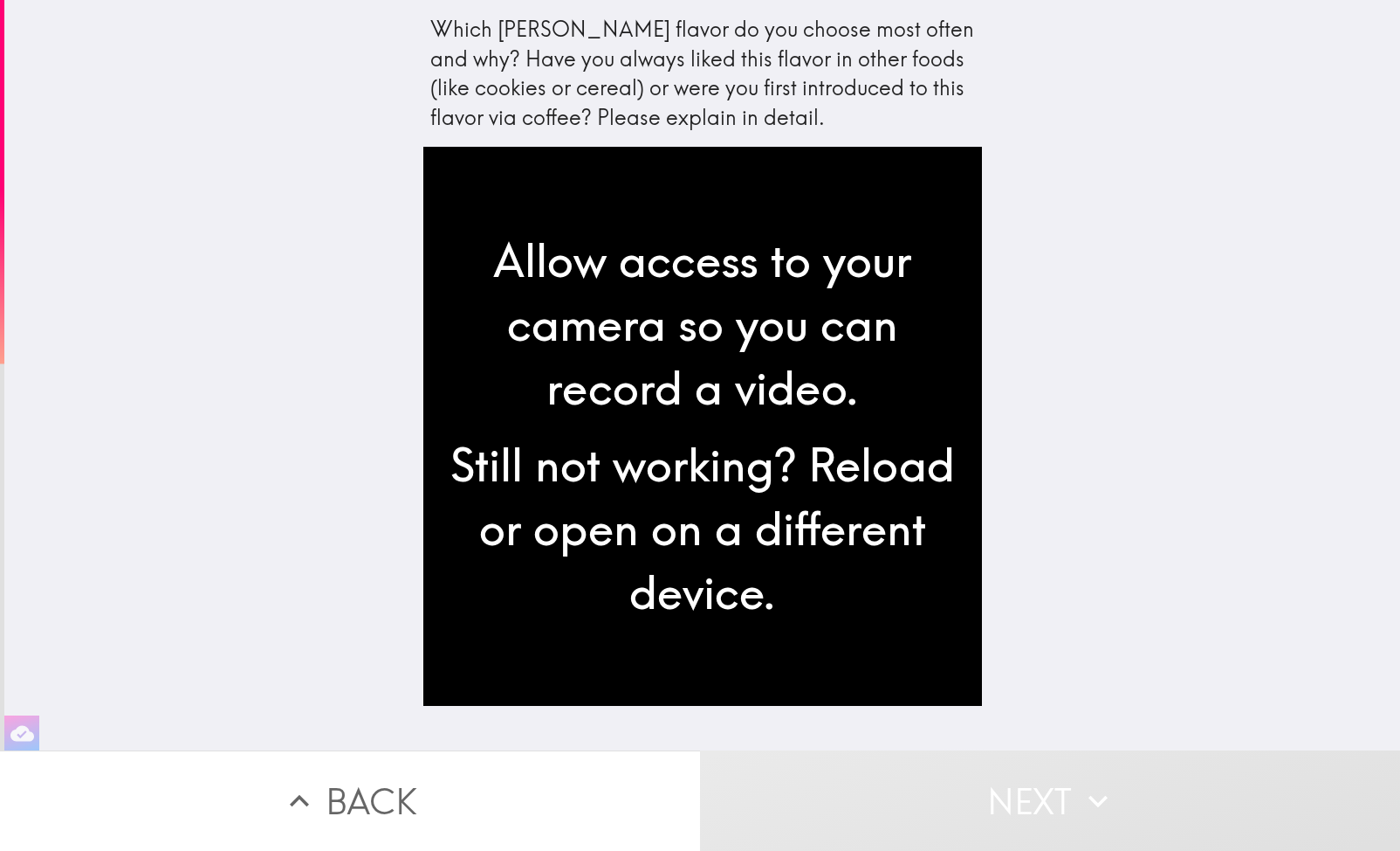
click at [774, 471] on div "Still not working? Reload or open on a different device." at bounding box center [703, 529] width 531 height 191
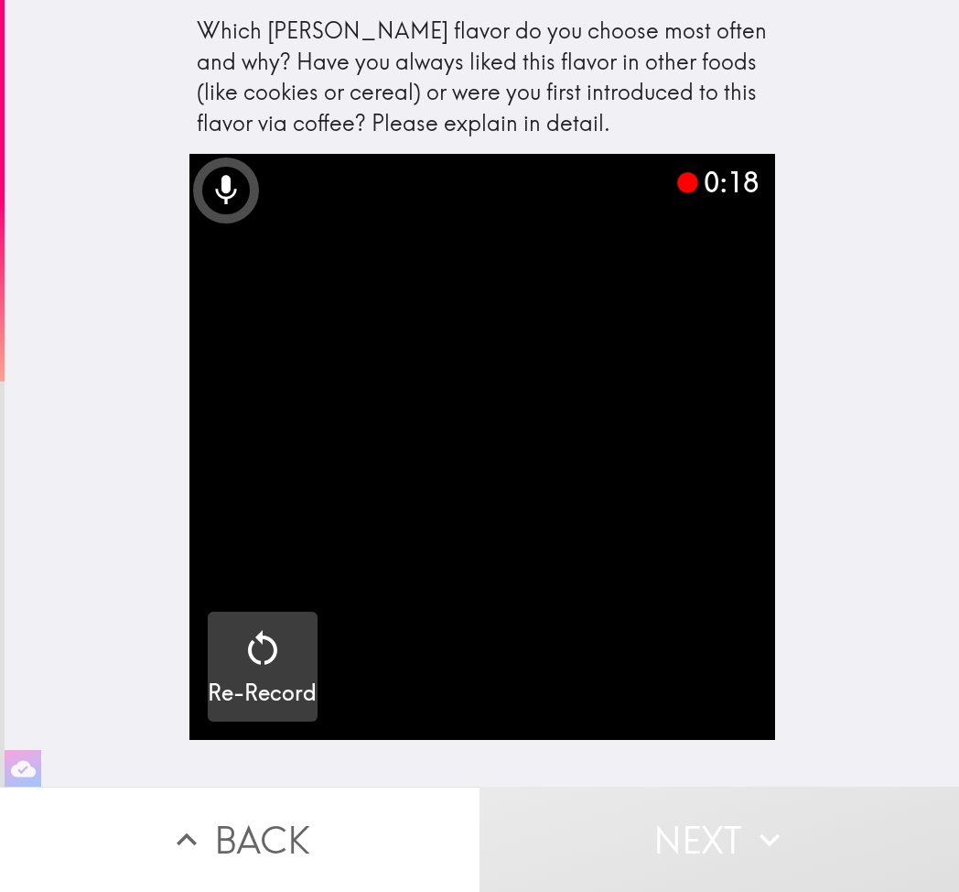
click at [267, 646] on icon "button" at bounding box center [263, 648] width 44 height 44
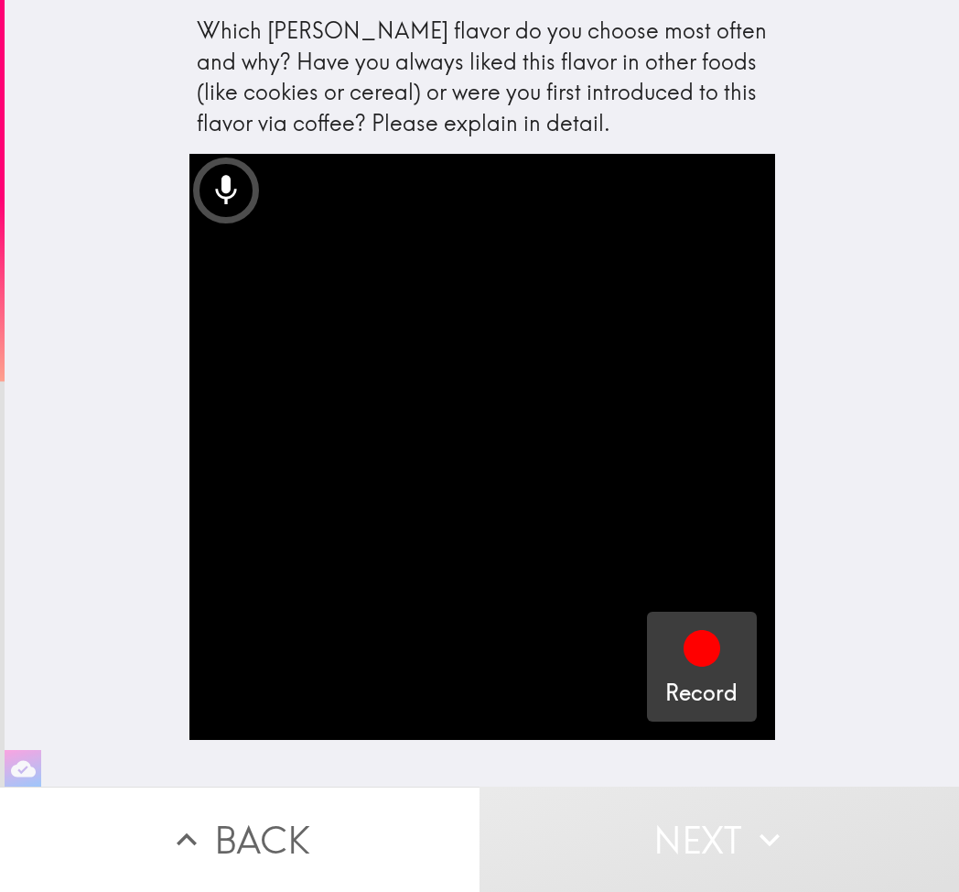
click at [730, 651] on div "Record" at bounding box center [701, 667] width 72 height 82
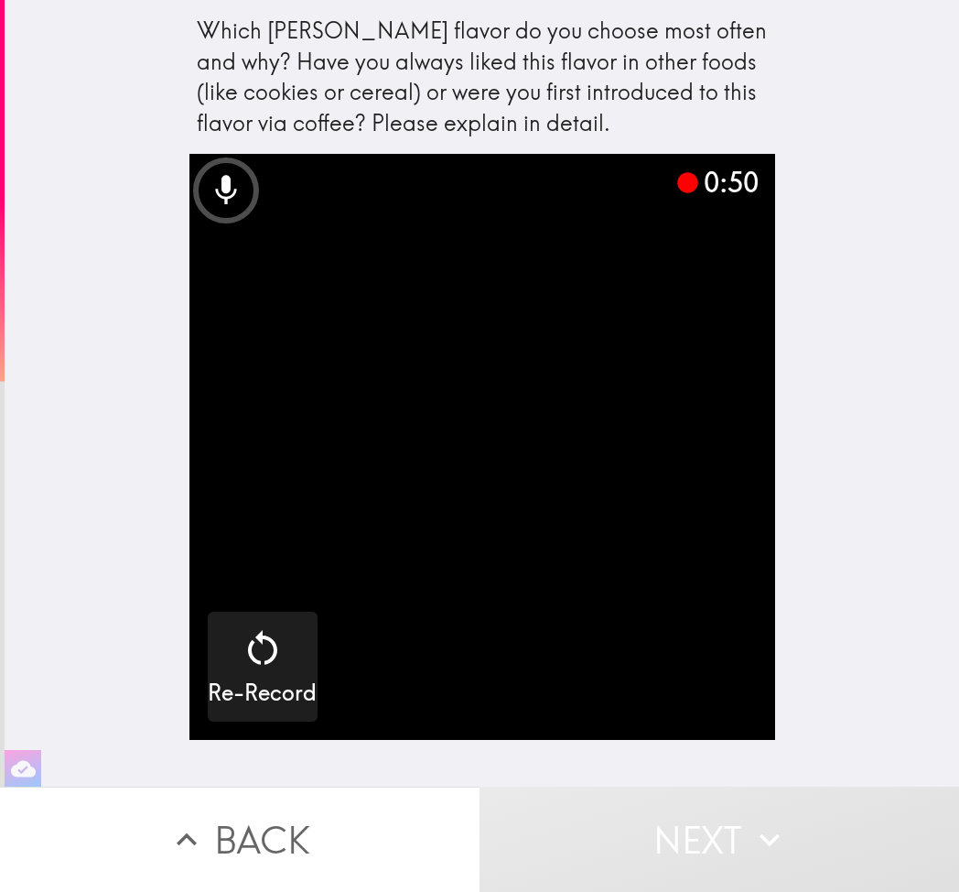
click at [898, 341] on div "Which [PERSON_NAME] flavor do you choose most often and why? Have you always li…" at bounding box center [482, 393] width 955 height 786
click at [667, 360] on video "button" at bounding box center [482, 447] width 586 height 586
click at [579, 306] on video "button" at bounding box center [482, 447] width 586 height 586
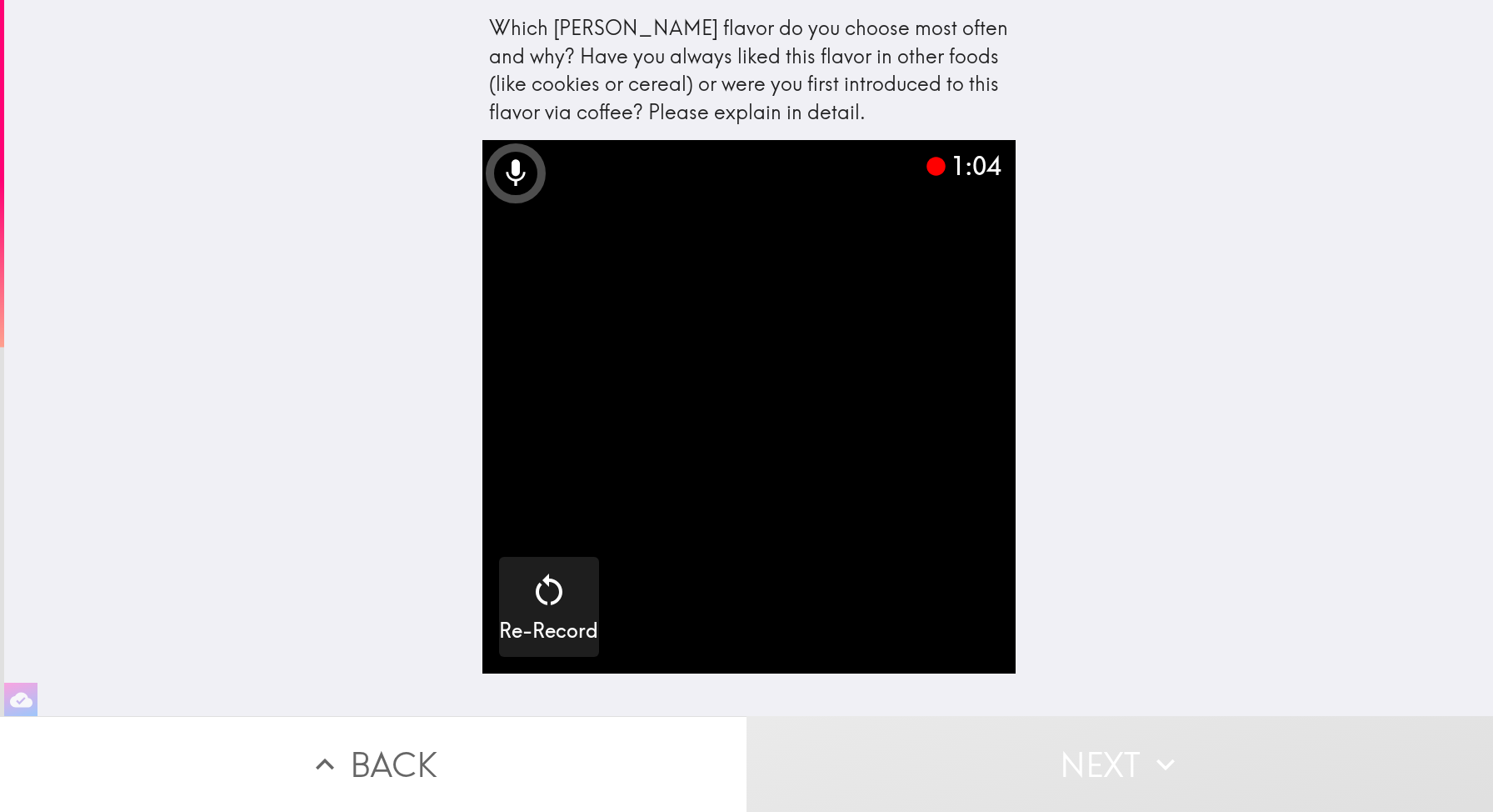
click at [960, 180] on div "1:04" at bounding box center [962, 166] width 75 height 35
click at [921, 156] on video "button" at bounding box center [749, 407] width 533 height 533
click at [927, 167] on icon at bounding box center [936, 166] width 19 height 19
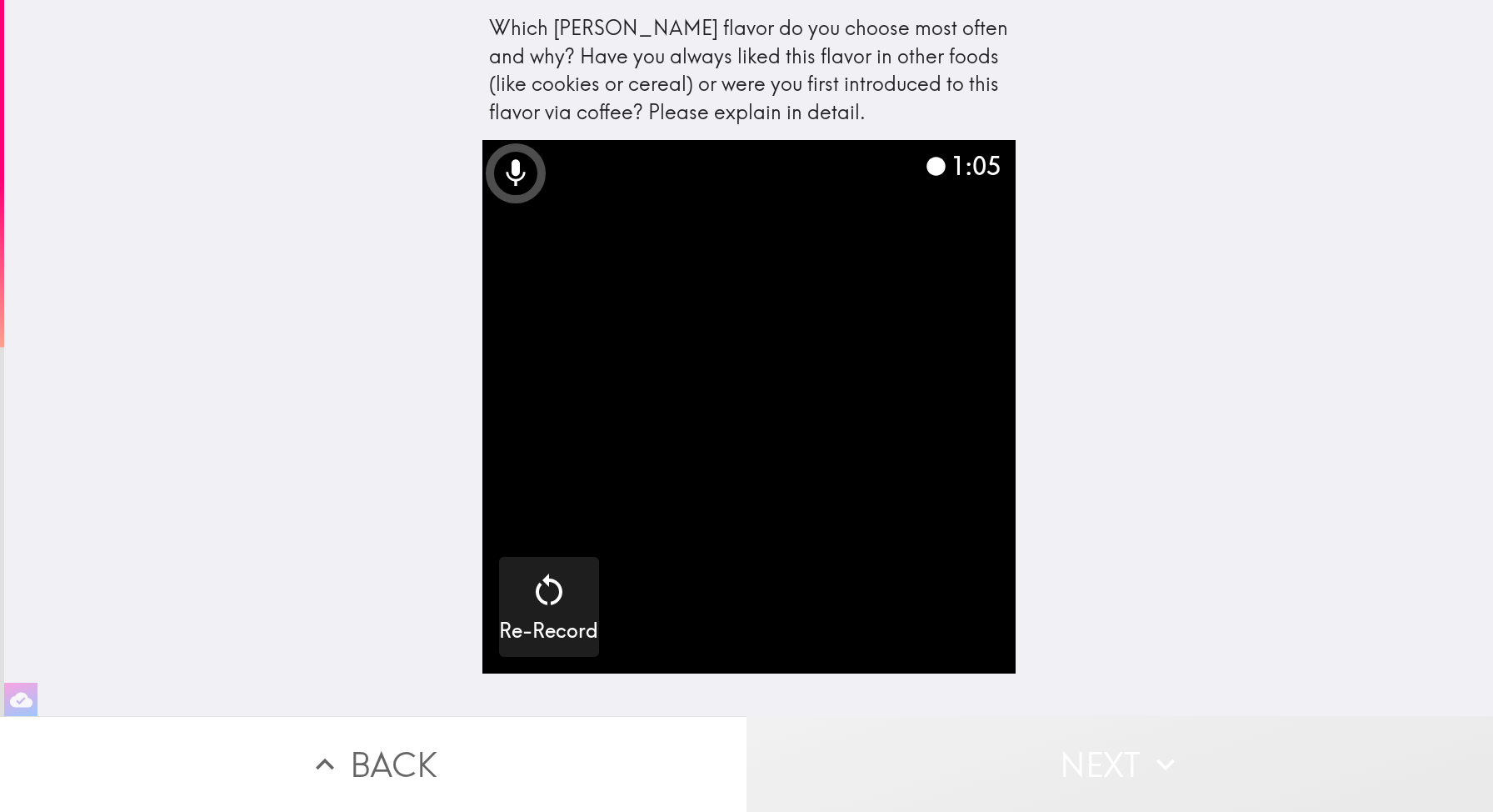
click at [1019, 789] on button "Next" at bounding box center [1120, 763] width 746 height 96
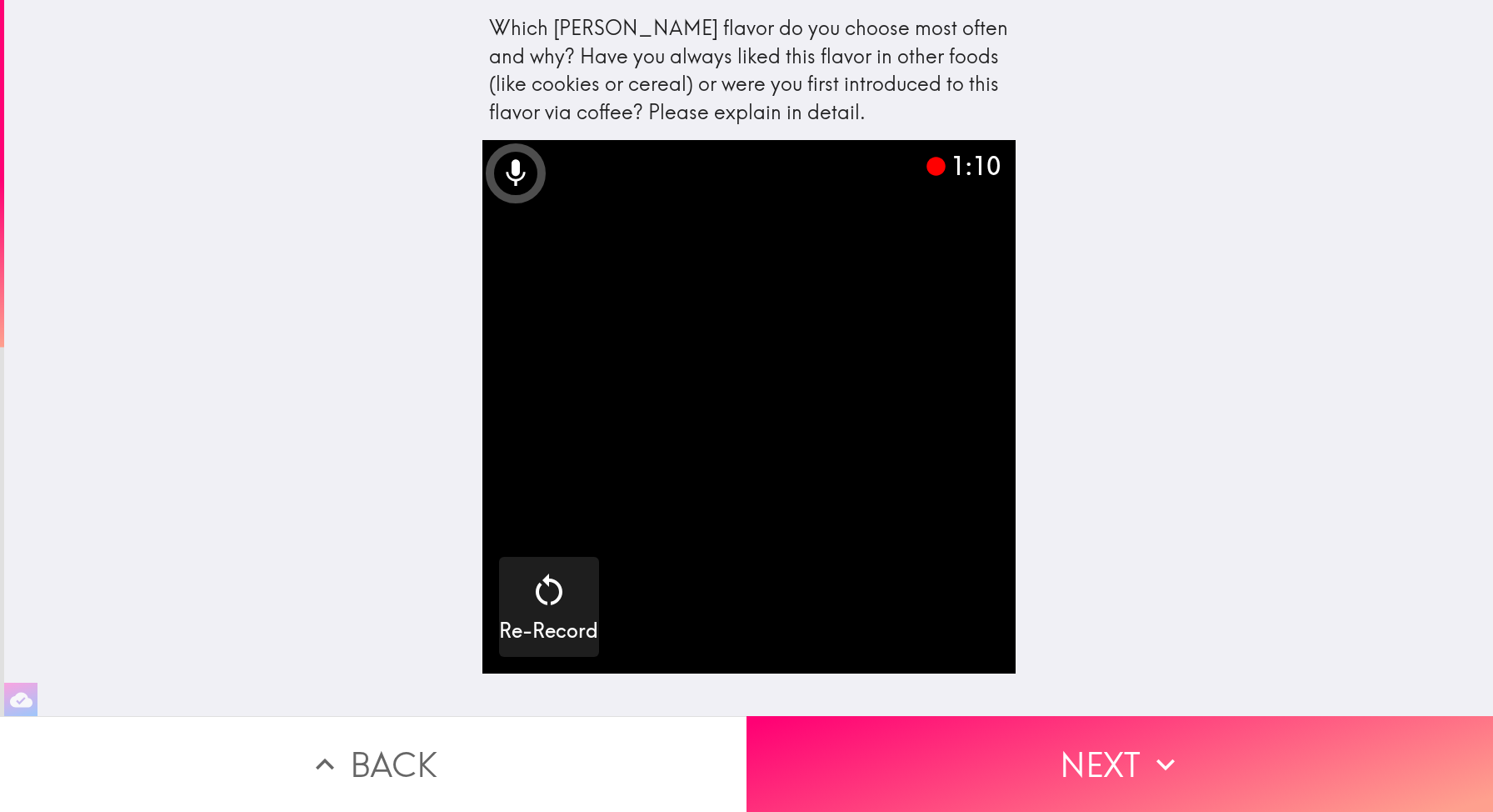
click at [1176, 714] on div "Which [PERSON_NAME] flavor do you choose most often and why? Have you always li…" at bounding box center [749, 358] width 1489 height 716
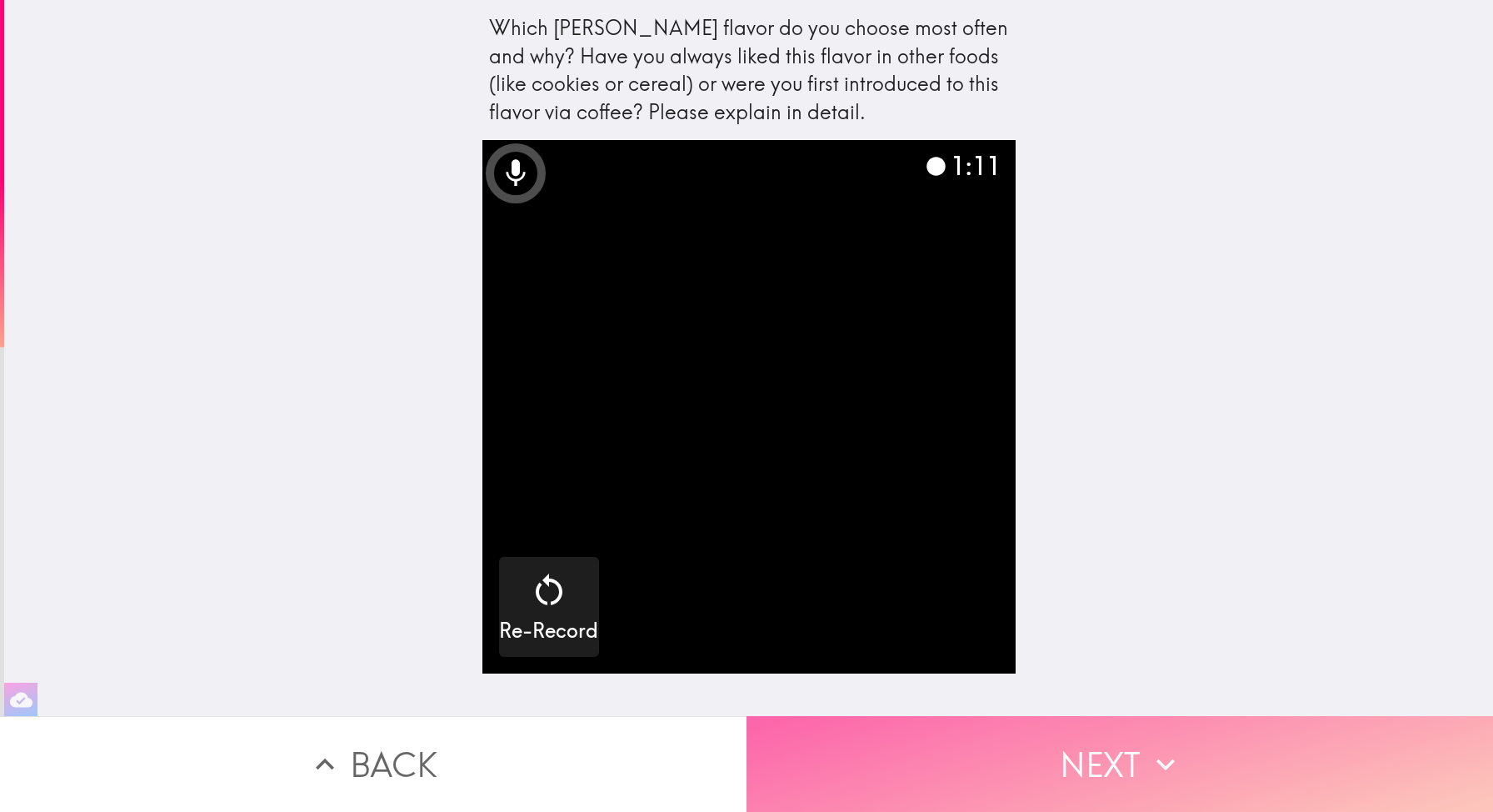
click at [1155, 734] on button "Next" at bounding box center [1120, 763] width 746 height 96
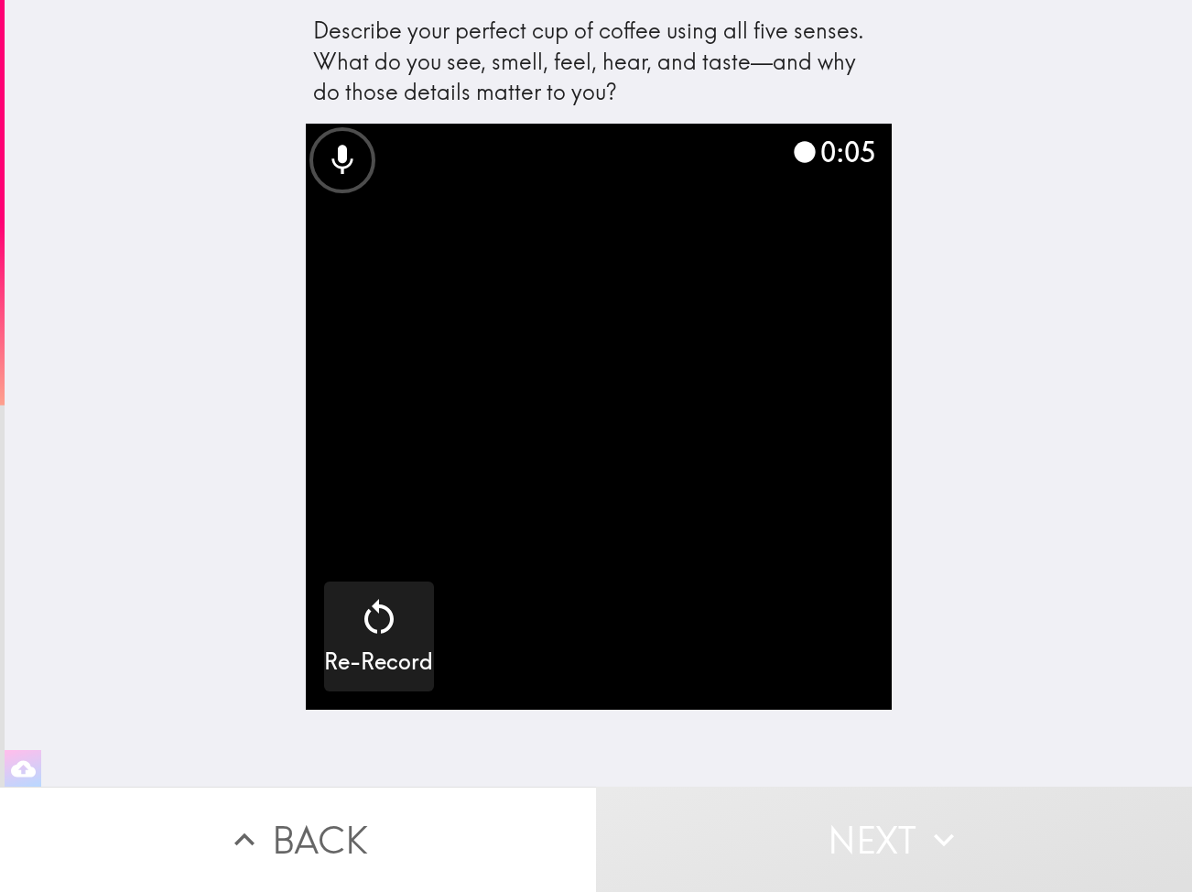
click at [612, 403] on video "button" at bounding box center [599, 417] width 586 height 586
click at [301, 12] on div "Describe your perfect cup of coffee using all five senses. What do you see, sme…" at bounding box center [598, 393] width 1187 height 786
drag, startPoint x: 314, startPoint y: 29, endPoint x: 583, endPoint y: 81, distance: 274.1
click at [583, 76] on div "Describe your perfect cup of coffee using all five senses. What do you see, sme…" at bounding box center [598, 62] width 571 height 92
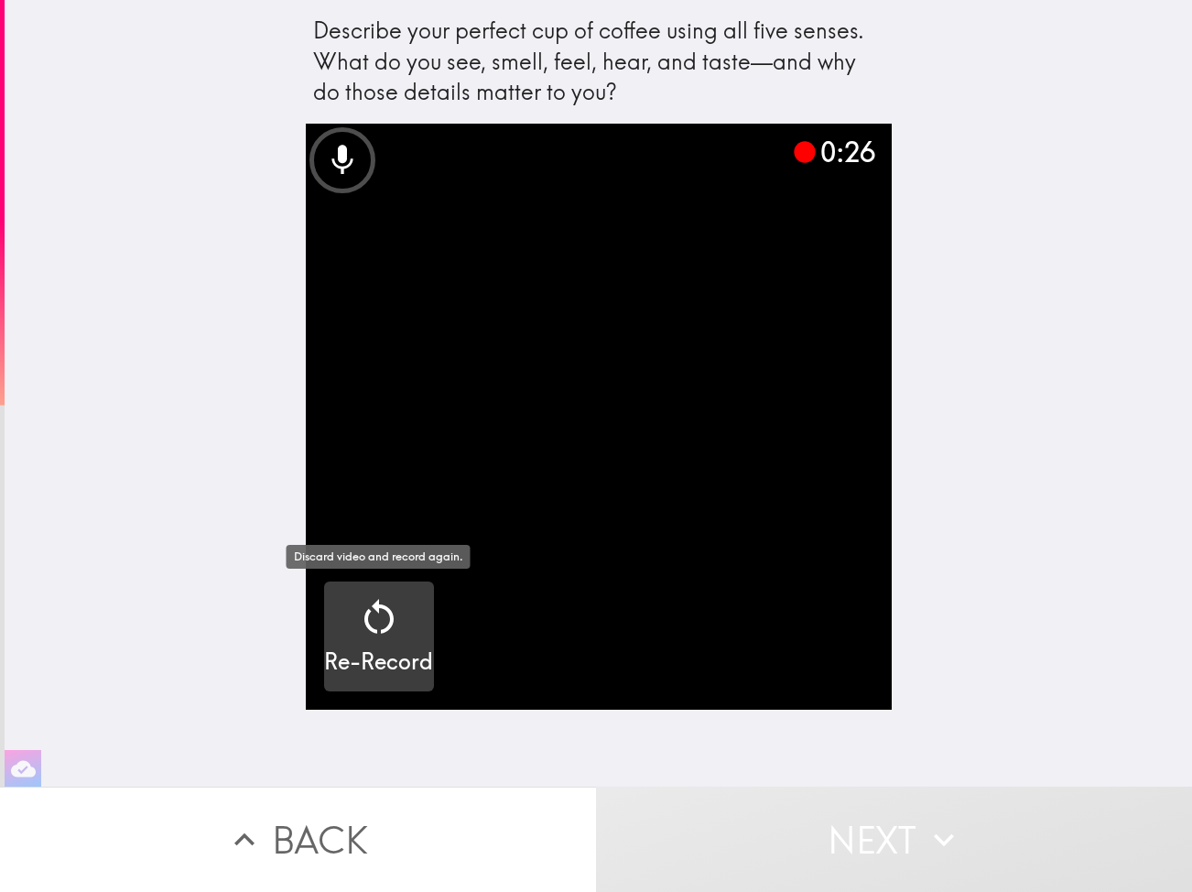
click at [373, 665] on h5 "Re-Record" at bounding box center [378, 661] width 109 height 31
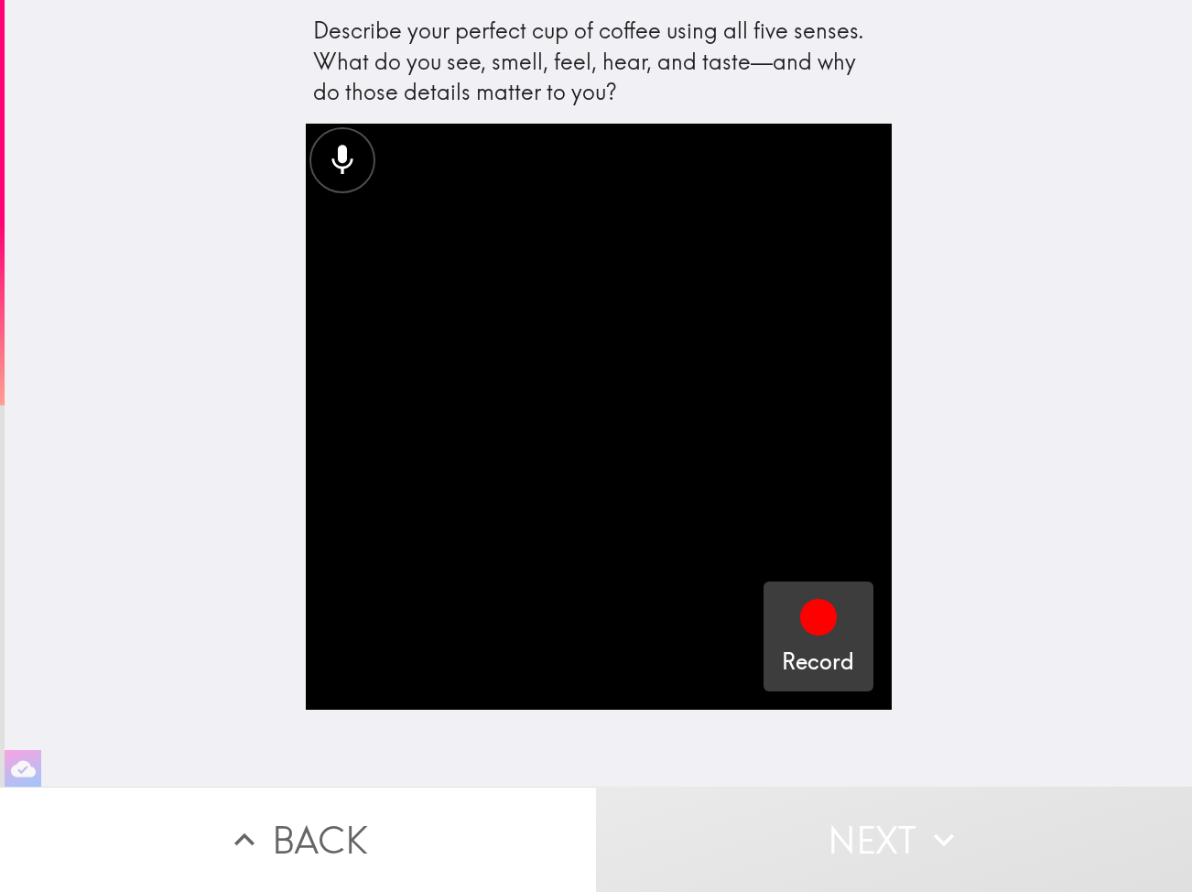
click at [799, 647] on h5 "Record" at bounding box center [818, 661] width 72 height 31
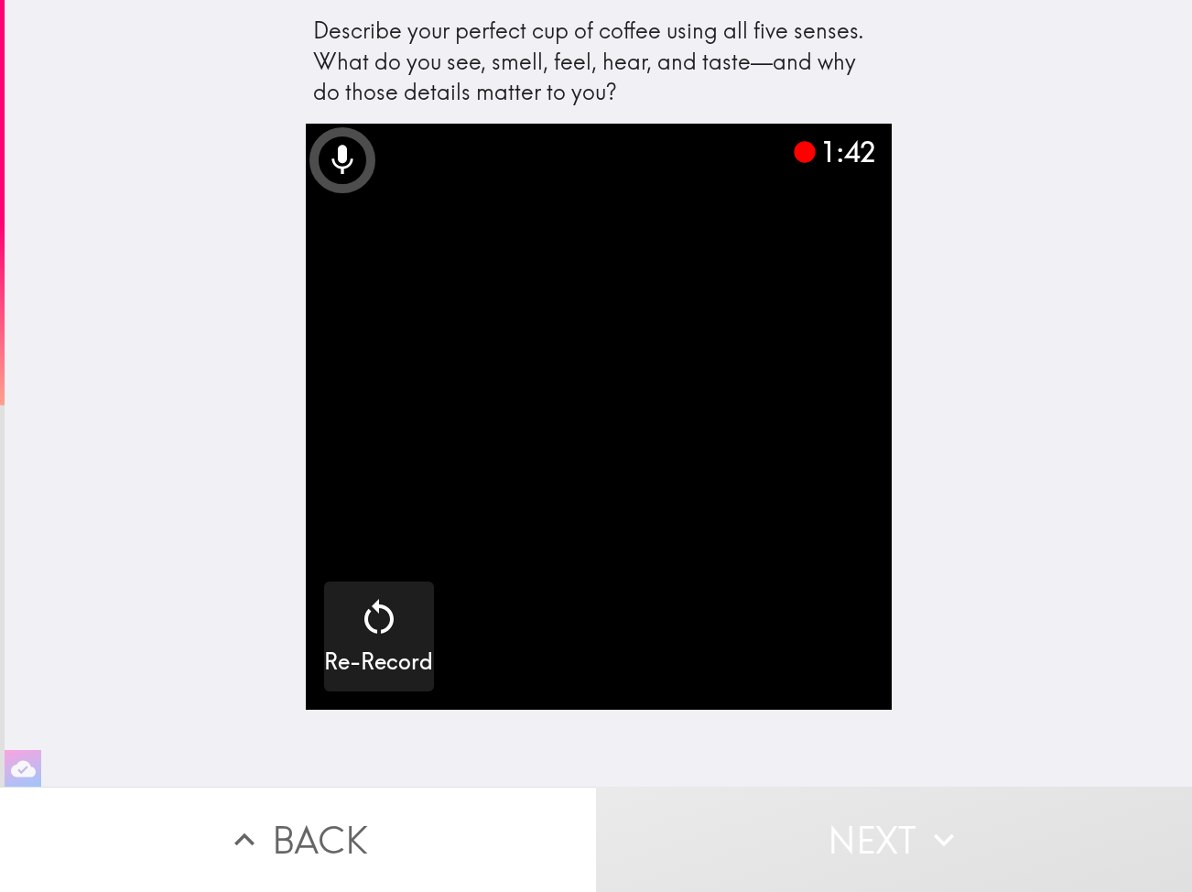
click at [1140, 557] on div "Describe your perfect cup of coffee using all five senses. What do you see, sme…" at bounding box center [598, 393] width 1187 height 786
click at [897, 830] on button "Next" at bounding box center [894, 838] width 596 height 105
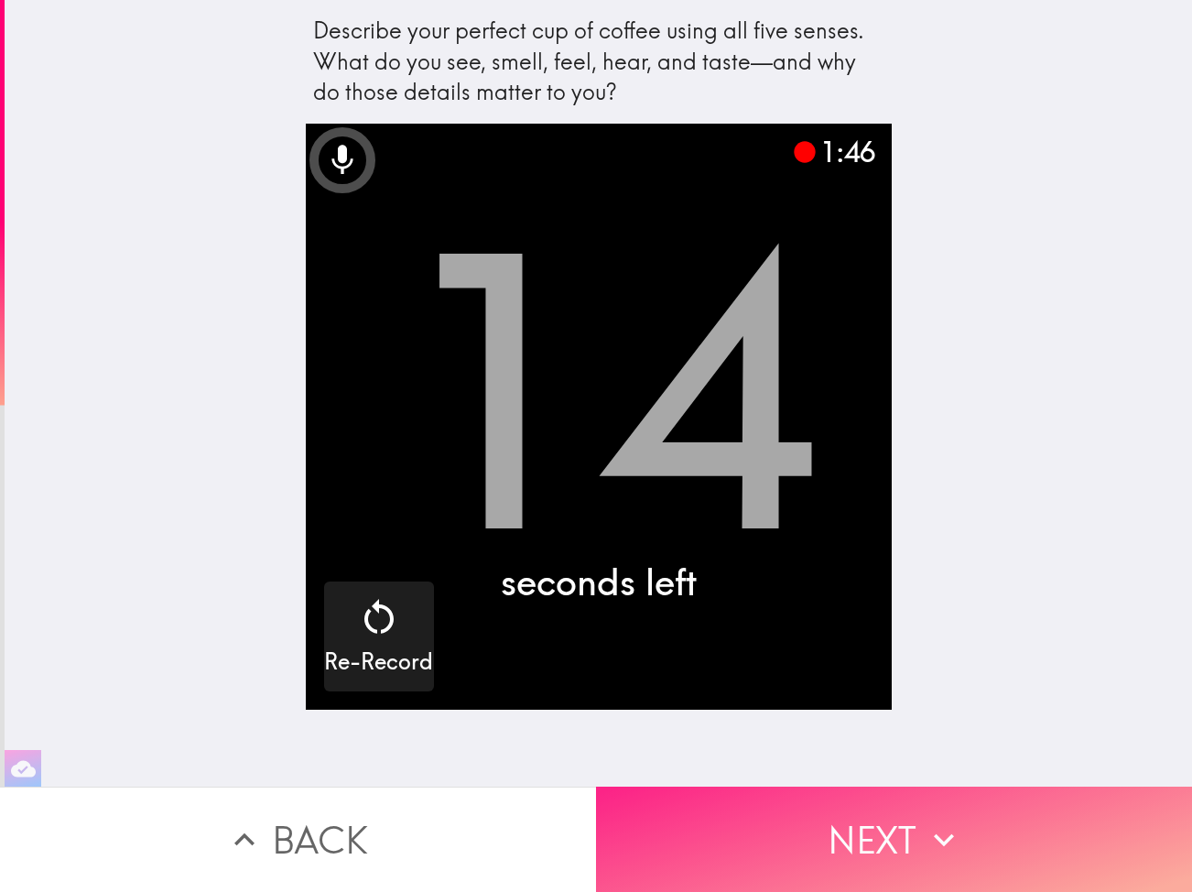
click at [906, 831] on button "Next" at bounding box center [894, 838] width 596 height 105
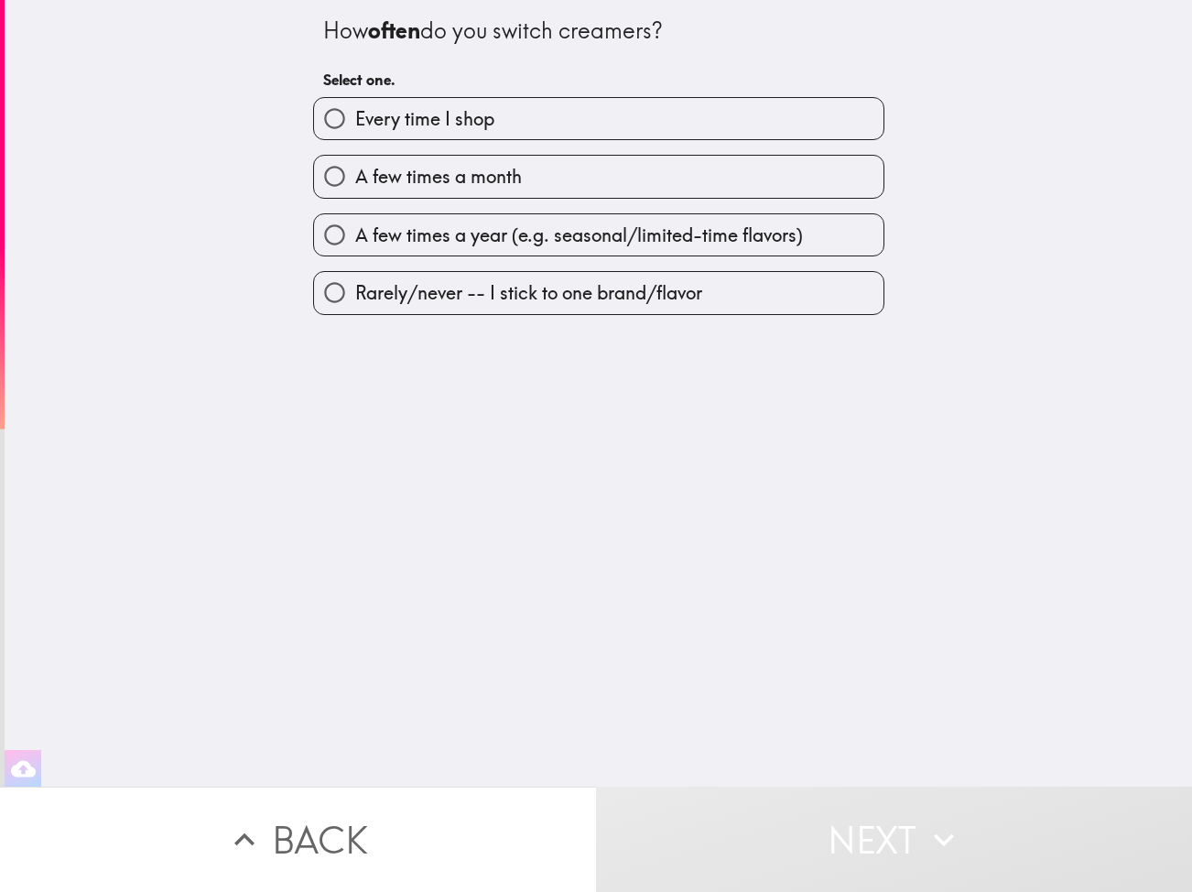
click at [444, 179] on span "A few times a month" at bounding box center [438, 177] width 167 height 26
click at [355, 179] on input "A few times a month" at bounding box center [334, 176] width 41 height 41
radio input "true"
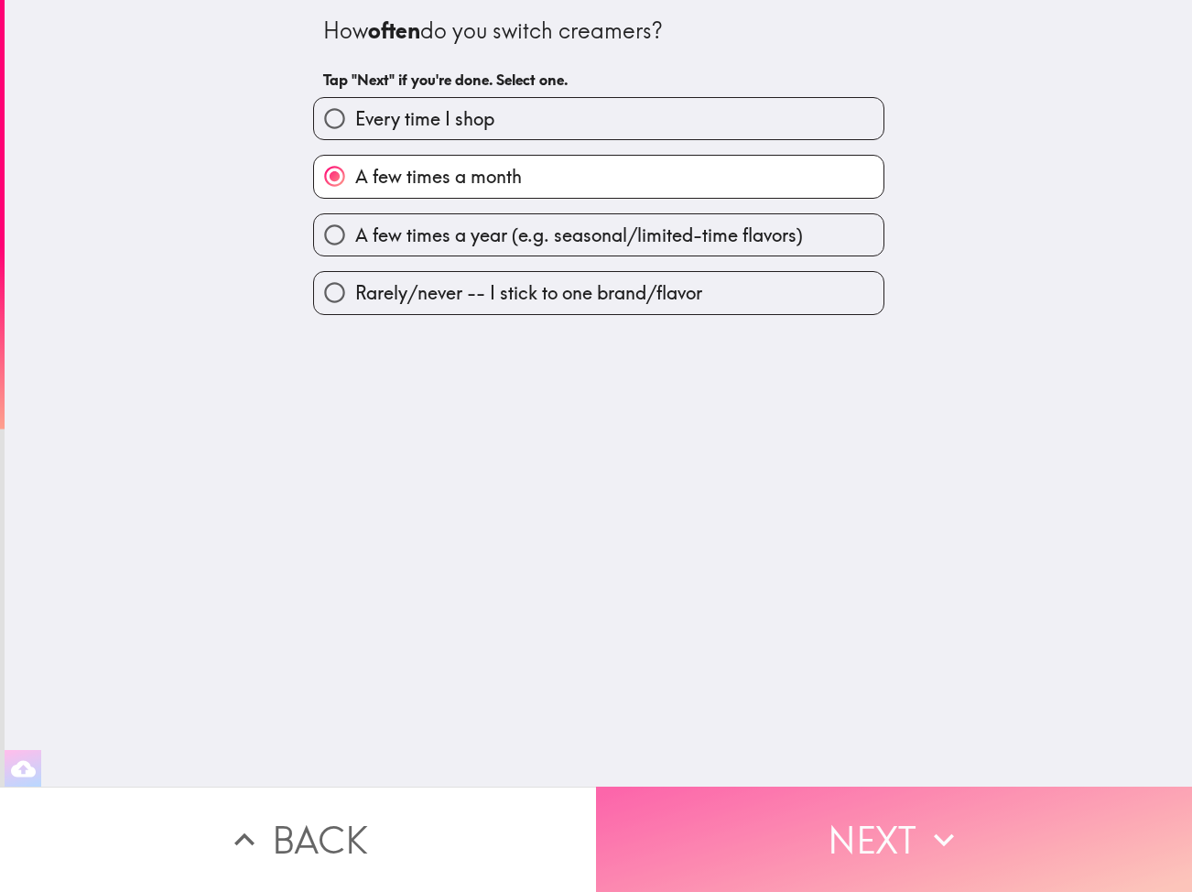
click at [820, 821] on button "Next" at bounding box center [894, 838] width 596 height 105
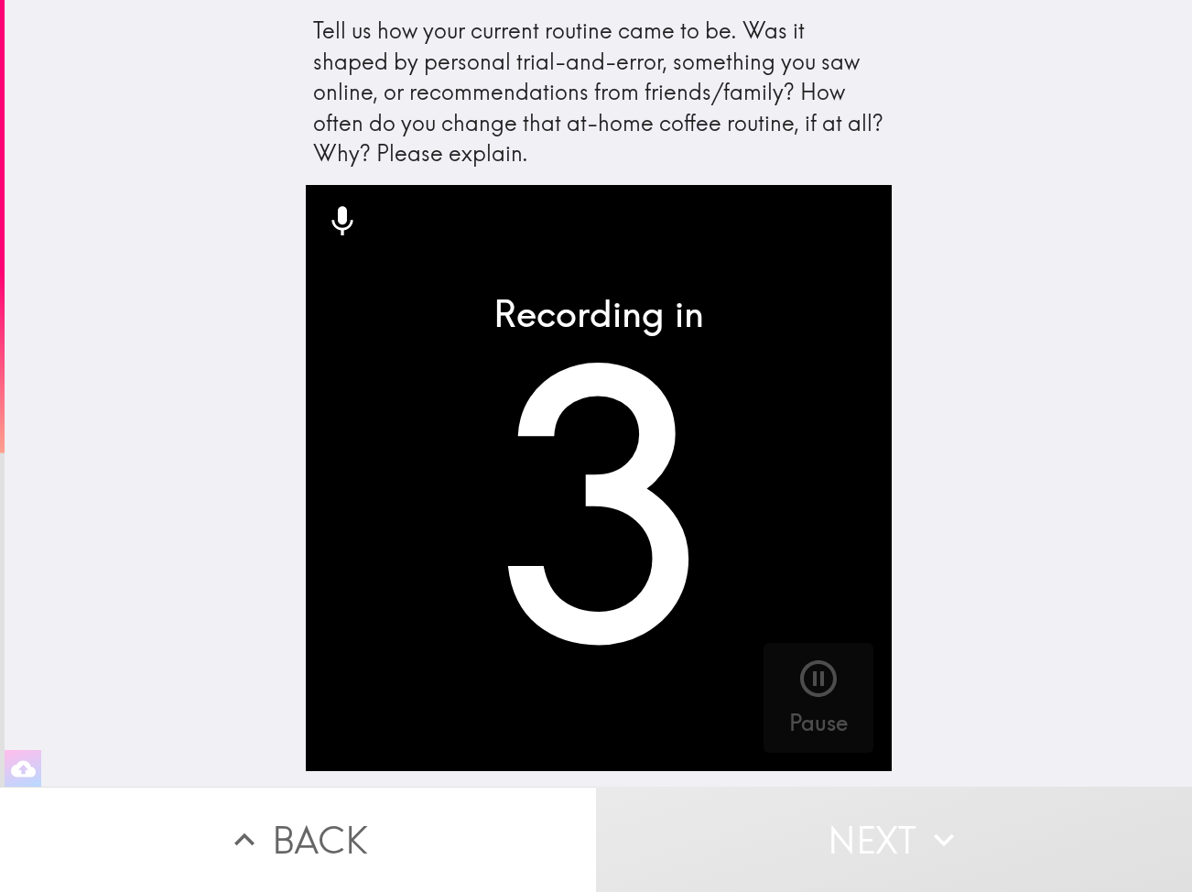
click at [653, 77] on div "Tell us how your current routine came to be. Was it shaped by personal trial-an…" at bounding box center [598, 93] width 571 height 154
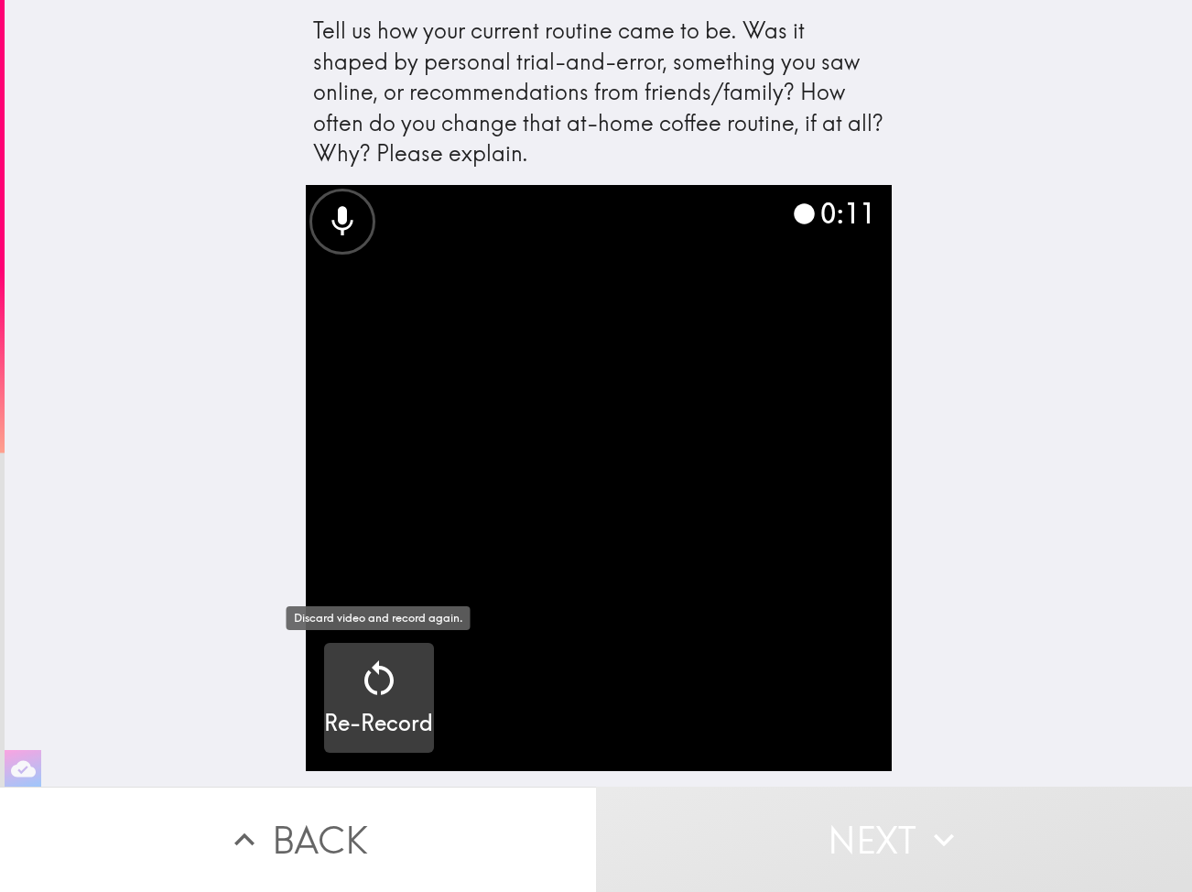
click at [365, 680] on icon "button" at bounding box center [378, 677] width 29 height 35
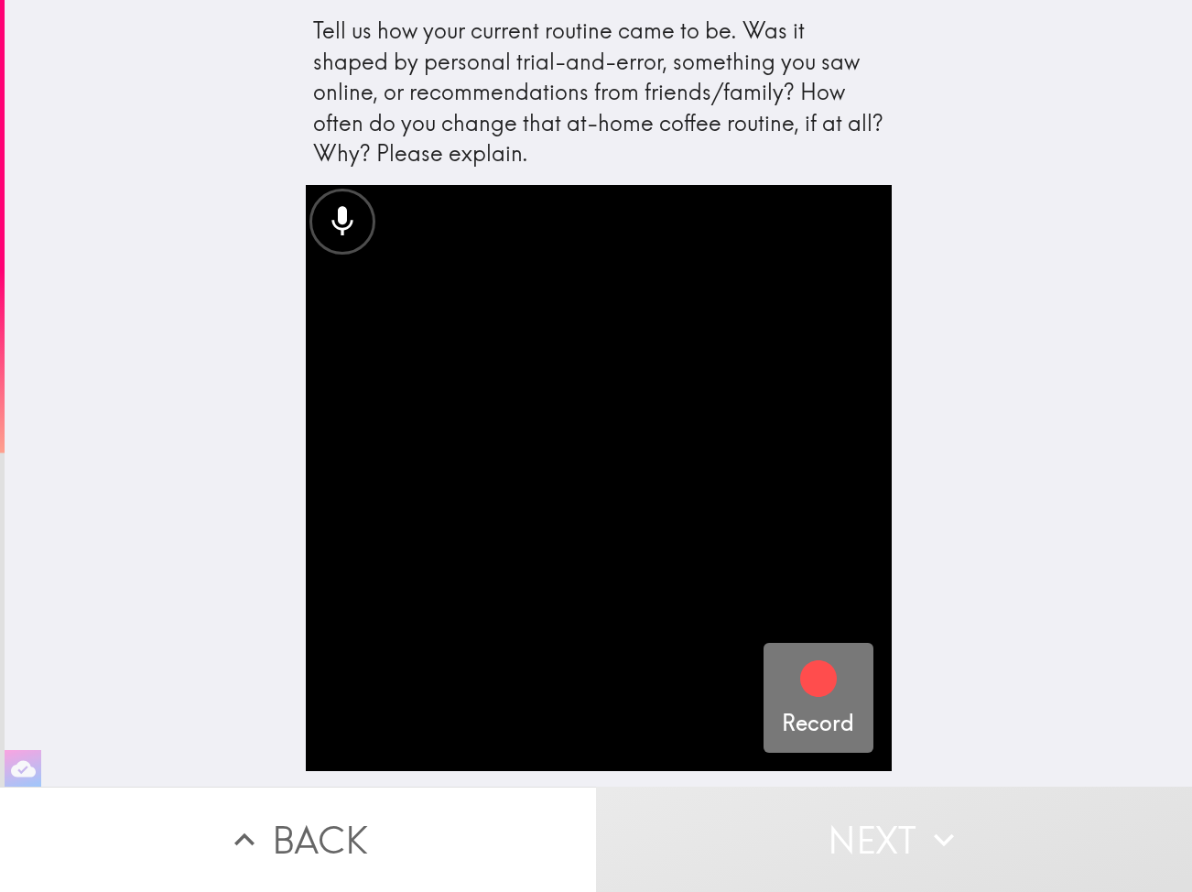
click at [822, 716] on h5 "Record" at bounding box center [818, 723] width 72 height 31
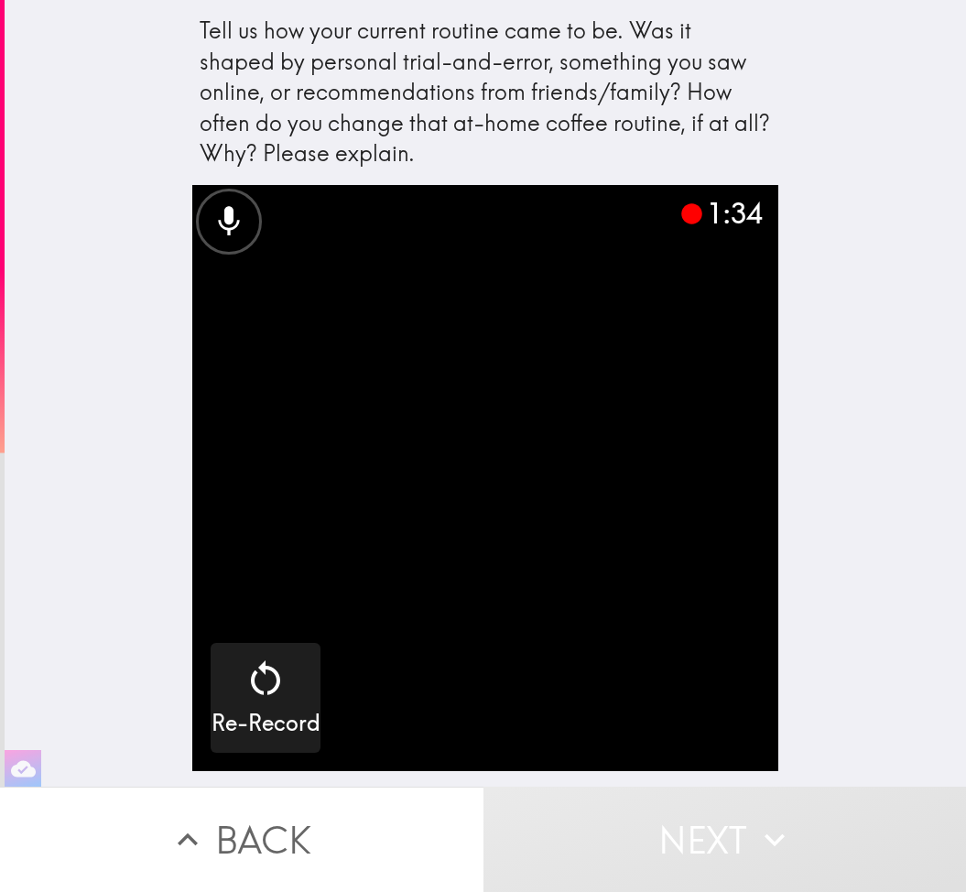
click at [829, 359] on div "Tell us how your current routine came to be. Was it shaped by personal trial-an…" at bounding box center [485, 393] width 961 height 786
click at [797, 838] on button "Next" at bounding box center [724, 838] width 483 height 105
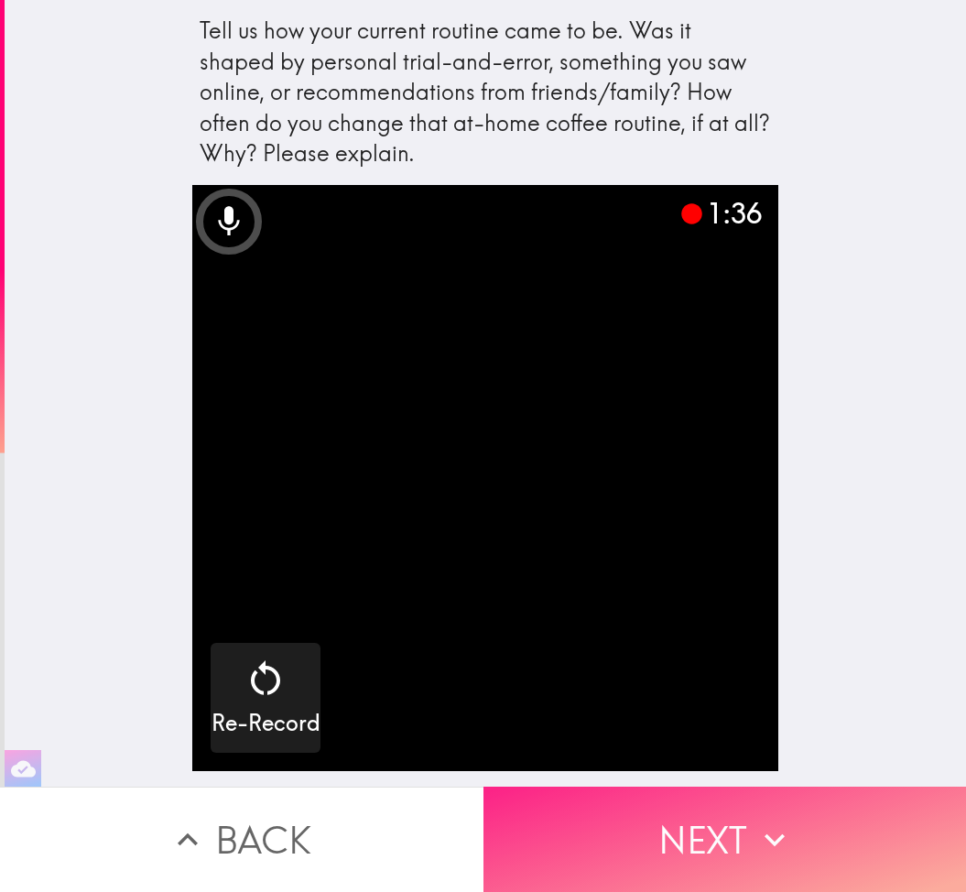
click at [752, 832] on button "Next" at bounding box center [724, 838] width 483 height 105
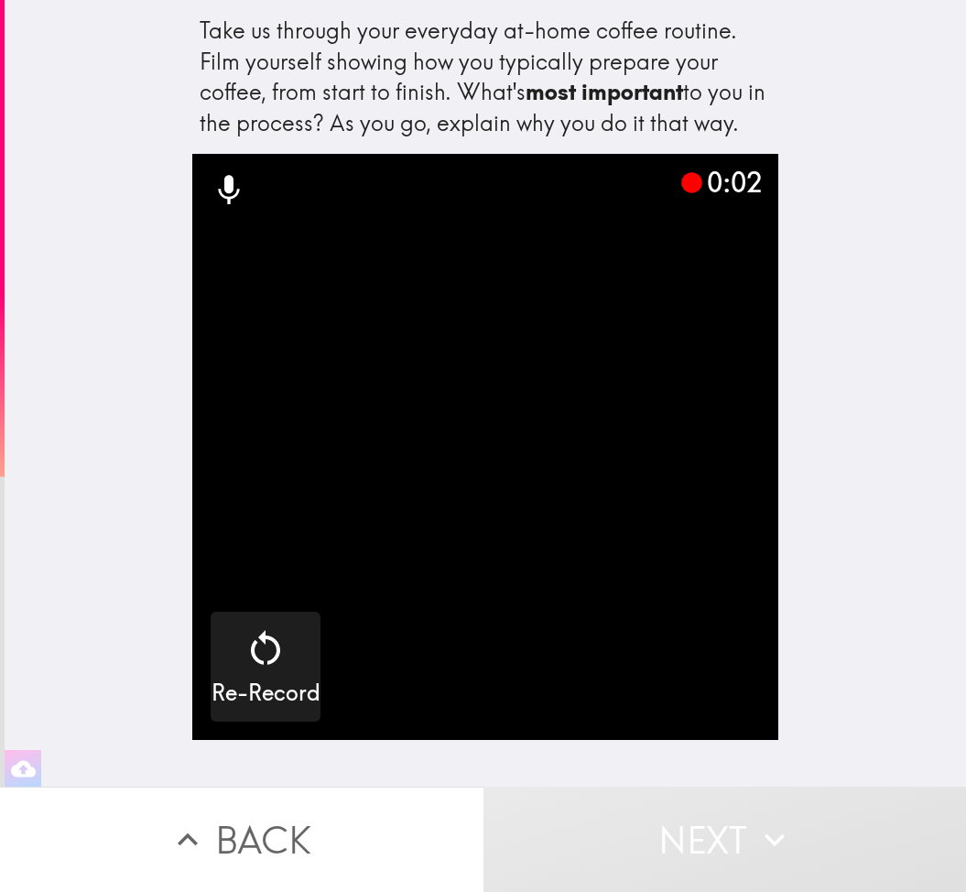
drag, startPoint x: 450, startPoint y: 48, endPoint x: 805, endPoint y: 47, distance: 354.2
click at [805, 47] on div "Take us through your everyday at-home coffee routine. Film yourself showing how…" at bounding box center [485, 393] width 961 height 786
click at [350, 638] on video "button" at bounding box center [485, 447] width 586 height 586
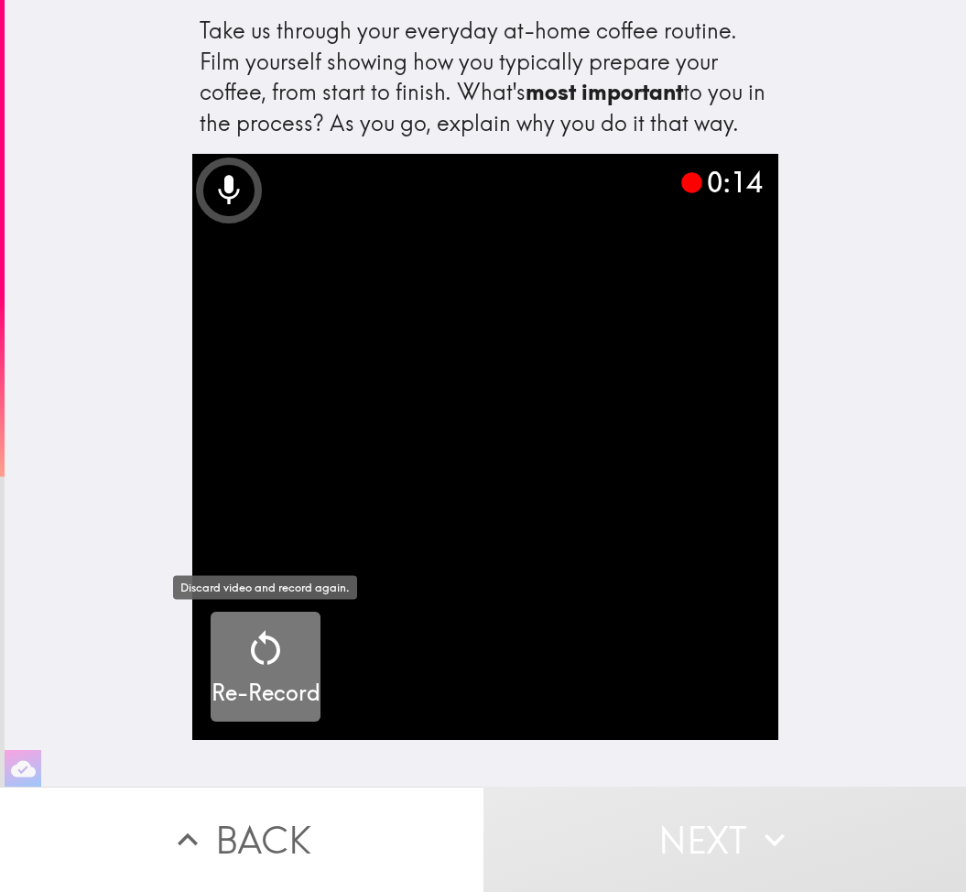
click at [273, 637] on icon "button" at bounding box center [265, 647] width 29 height 35
